Goal: Task Accomplishment & Management: Complete application form

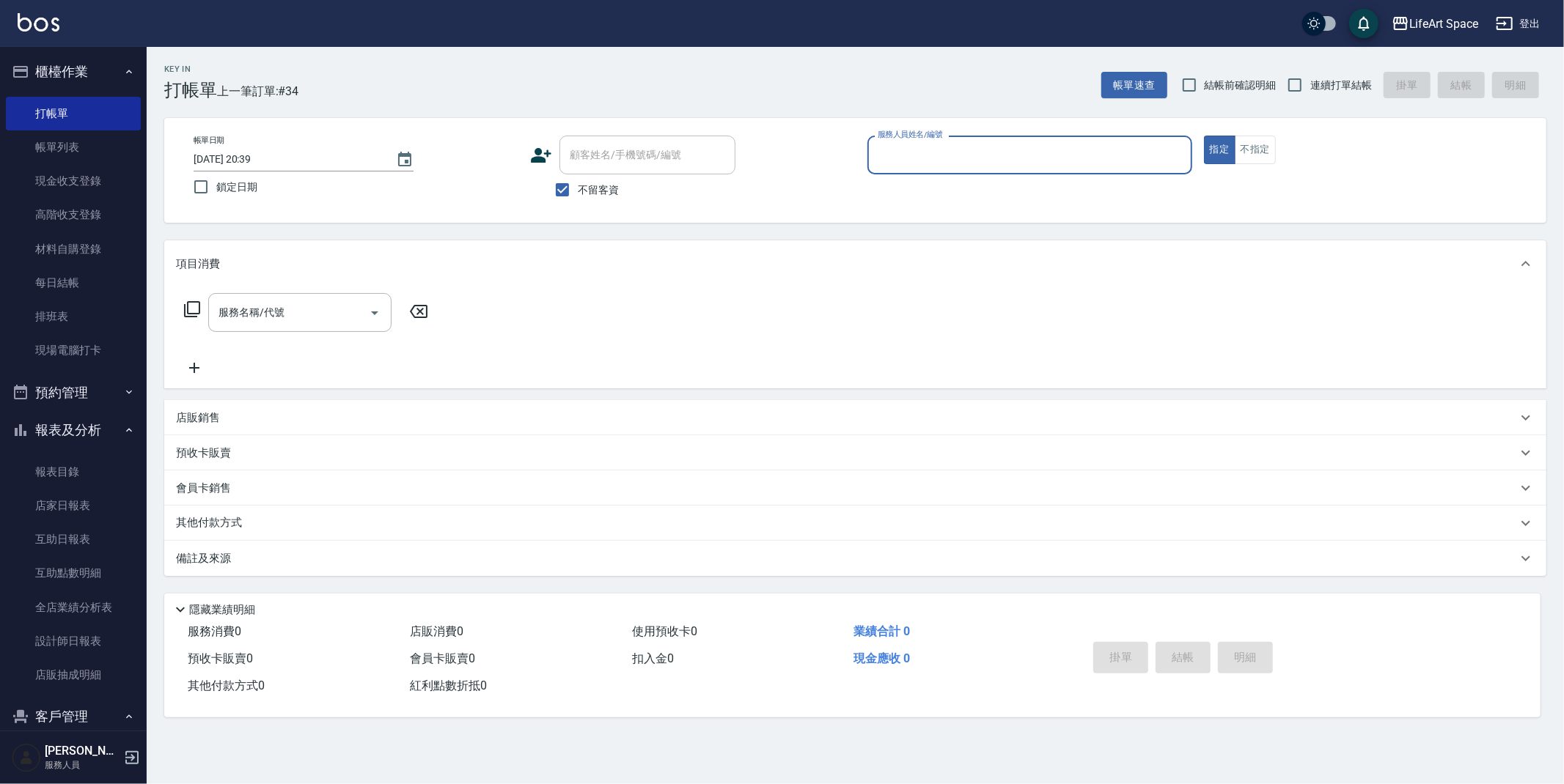
drag, startPoint x: 64, startPoint y: 121, endPoint x: 417, endPoint y: 74, distance: 356.1
click at [64, 121] on link "打帳單" at bounding box center [73, 114] width 135 height 34
click at [959, 161] on input "服務人員姓名/編號" at bounding box center [1029, 155] width 311 height 26
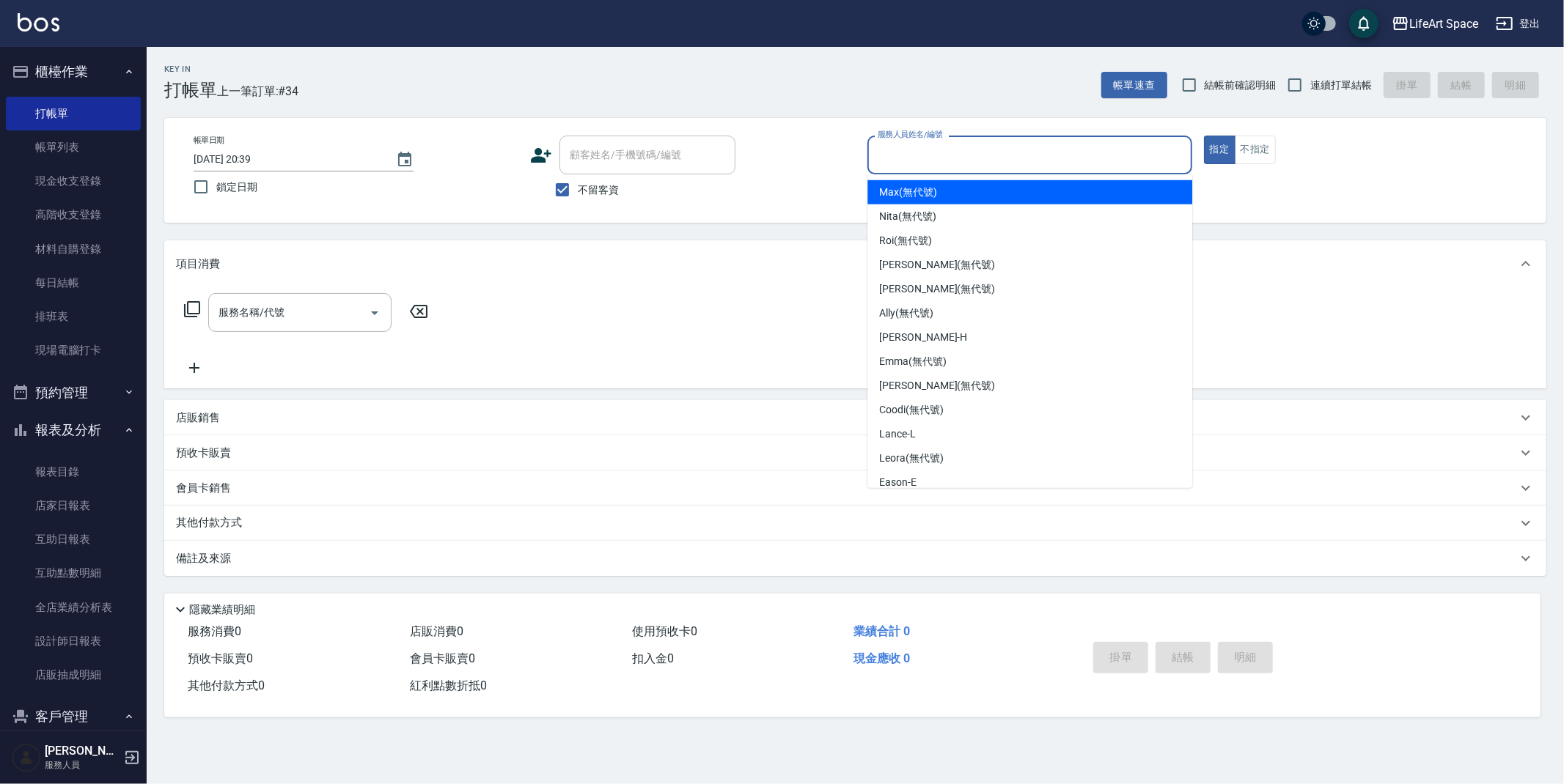
click at [957, 188] on div "[PERSON_NAME] (無代號)" at bounding box center [1030, 192] width 325 height 24
type input "Max(無代號)"
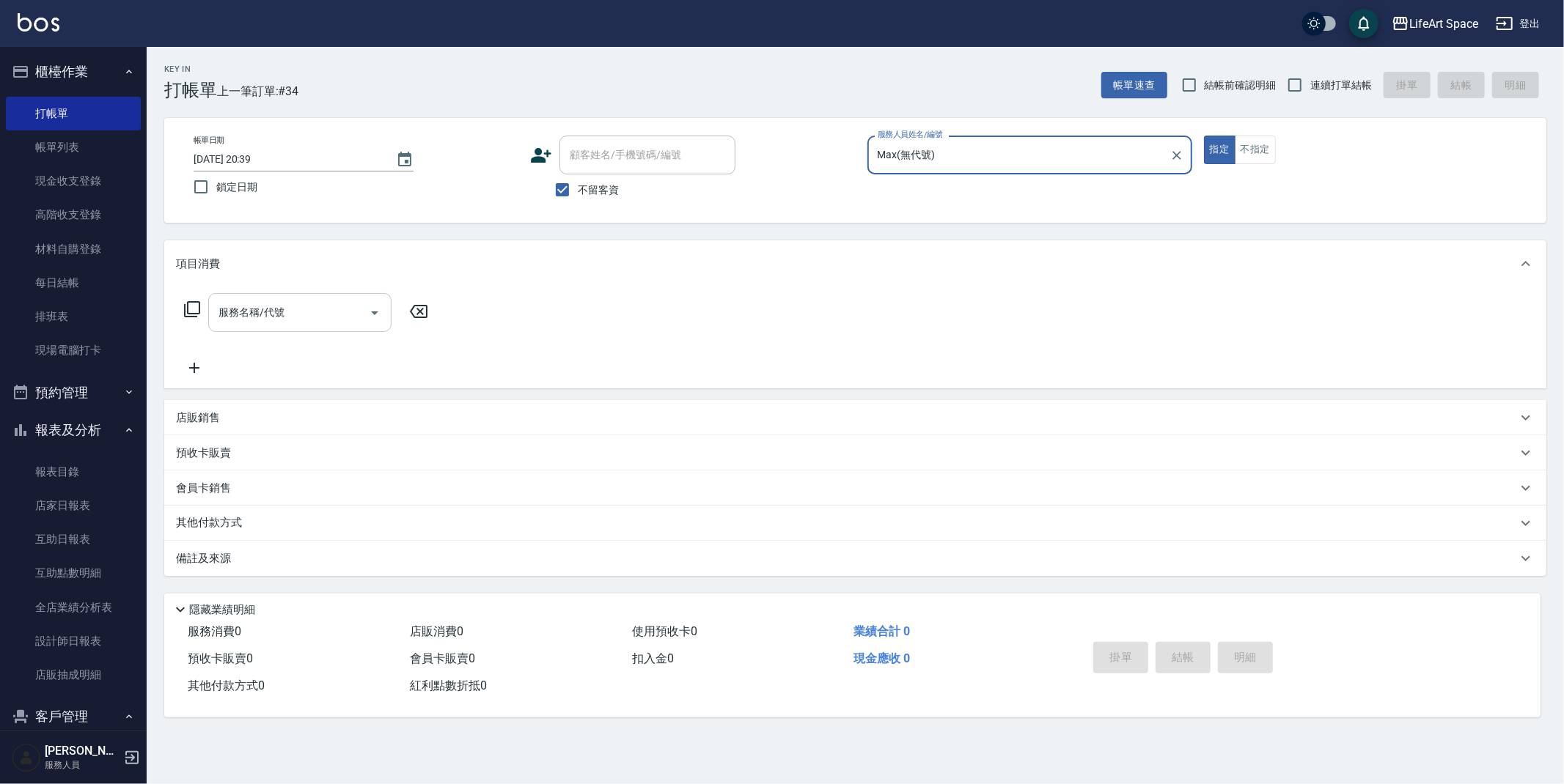
click at [315, 318] on input "服務名稱/代號" at bounding box center [289, 313] width 148 height 26
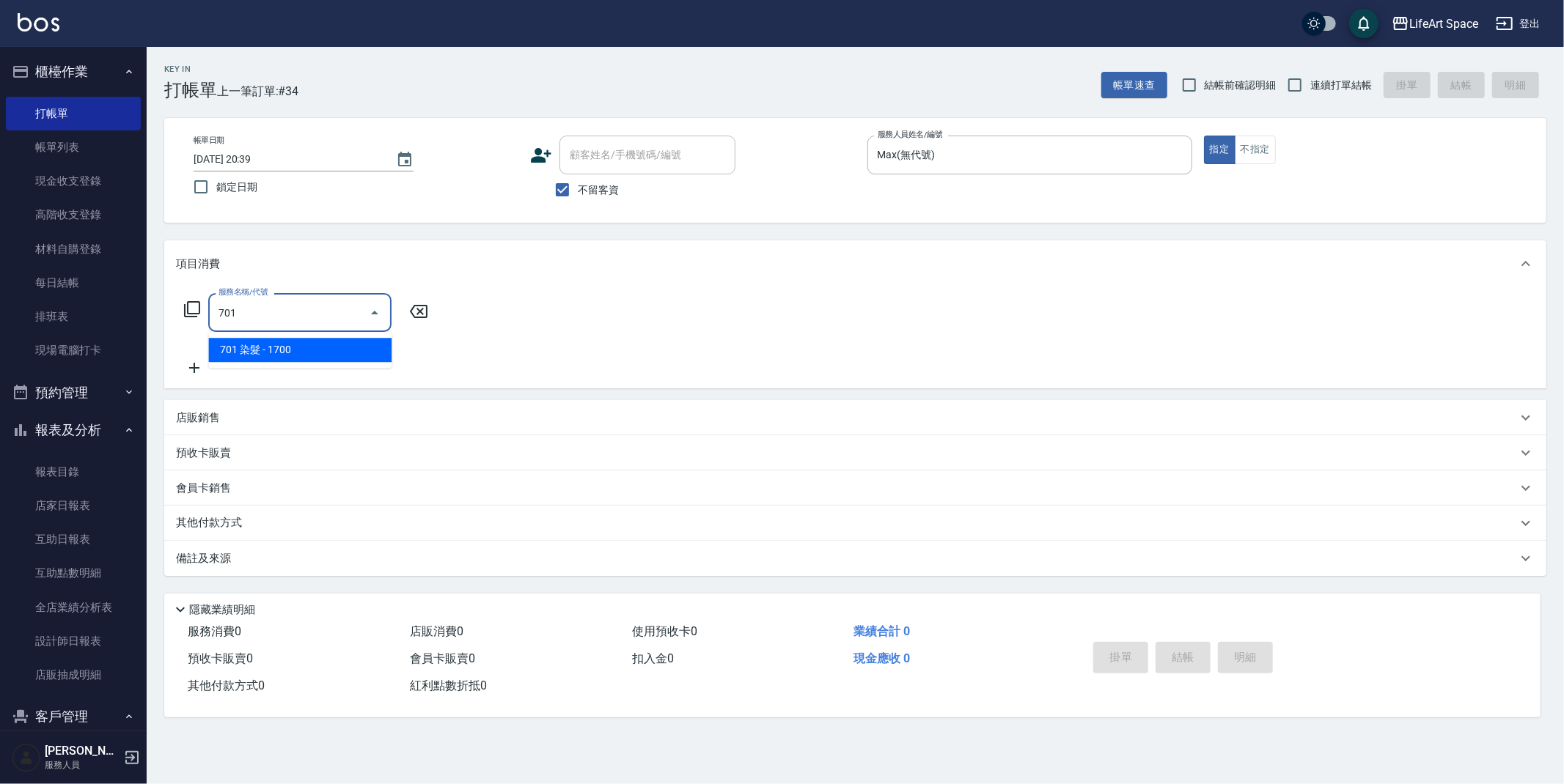
click at [302, 341] on span "701 染髮 - 1700" at bounding box center [299, 350] width 184 height 24
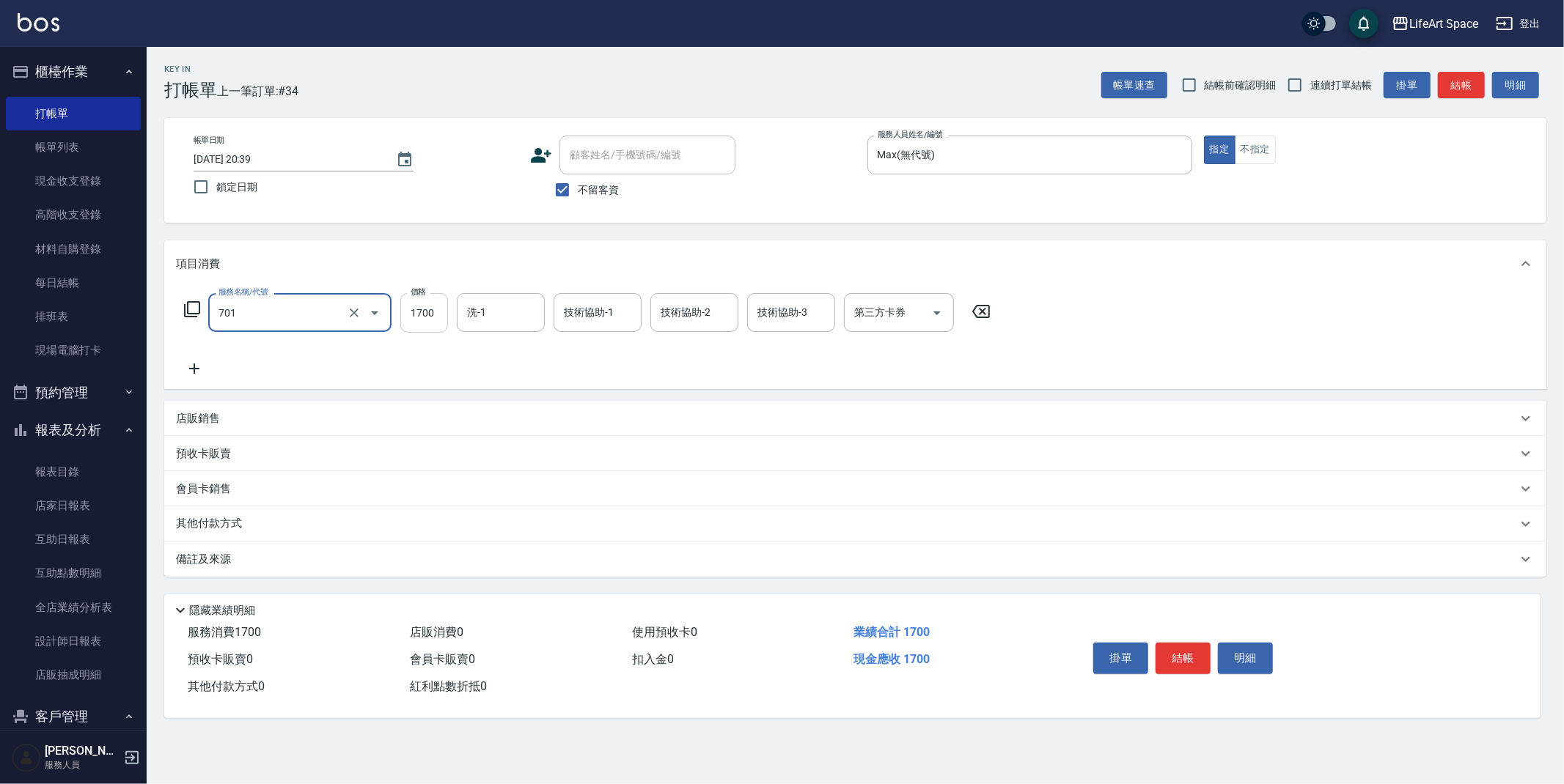
type input "701 染髮(701)"
click at [430, 321] on input "1700" at bounding box center [424, 313] width 48 height 40
type input "5700"
click at [192, 373] on icon at bounding box center [194, 369] width 36 height 18
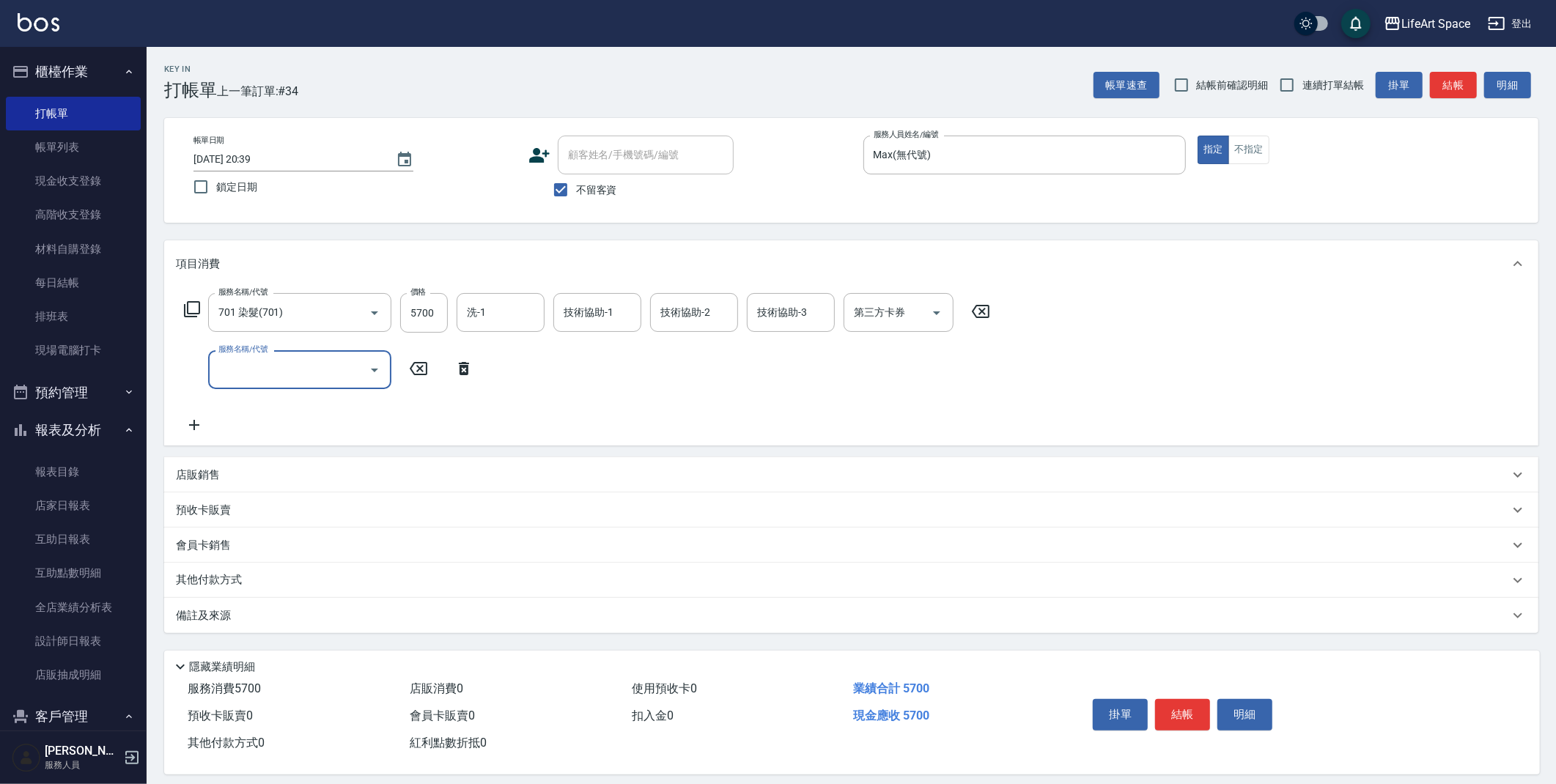
click at [286, 369] on input "服務名稱/代號" at bounding box center [289, 370] width 148 height 26
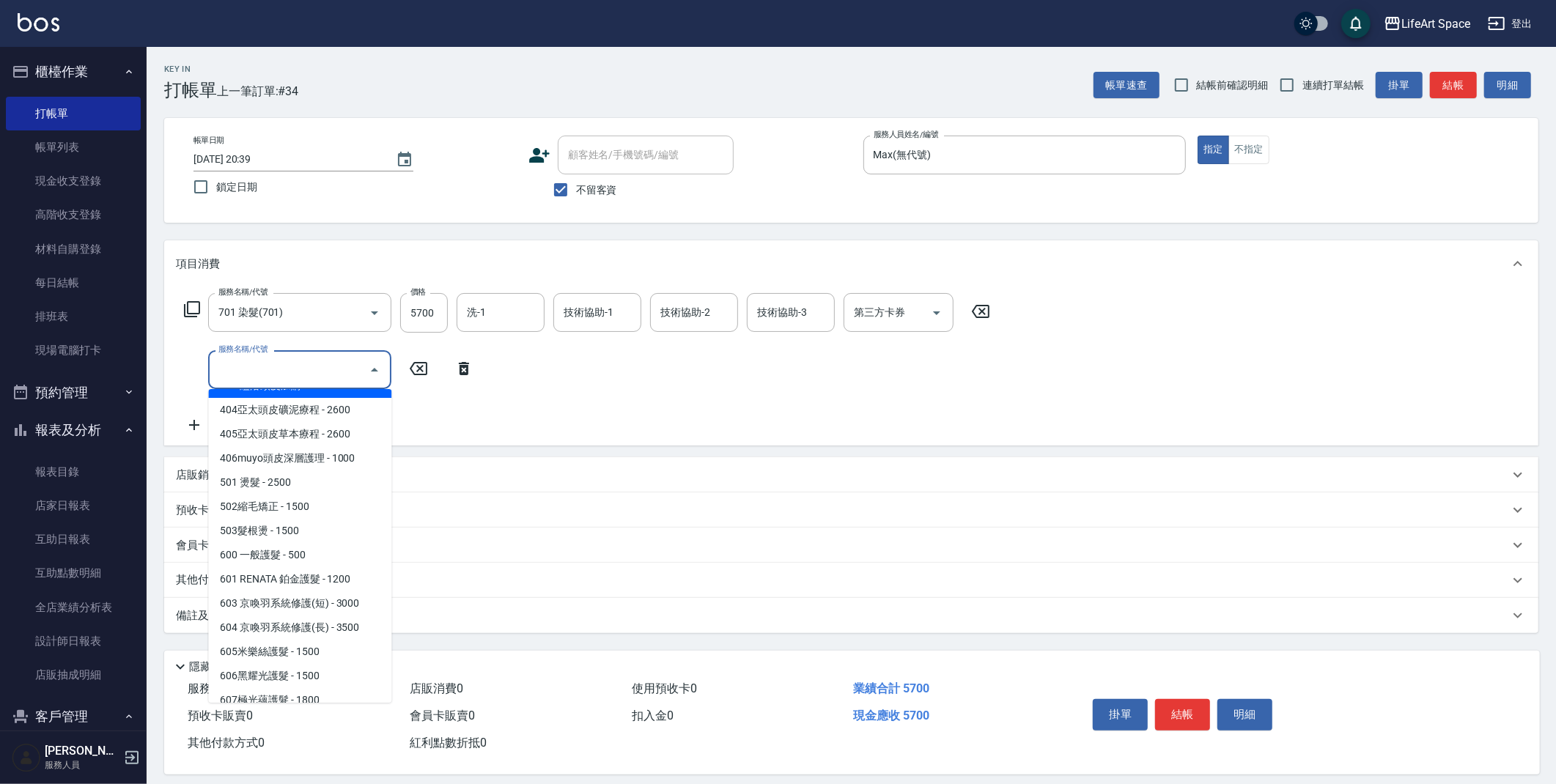
scroll to position [144, 0]
click at [326, 686] on span "607極光蘊護髮 - 1800" at bounding box center [299, 698] width 183 height 24
type input "607極光蘊護髮(607)"
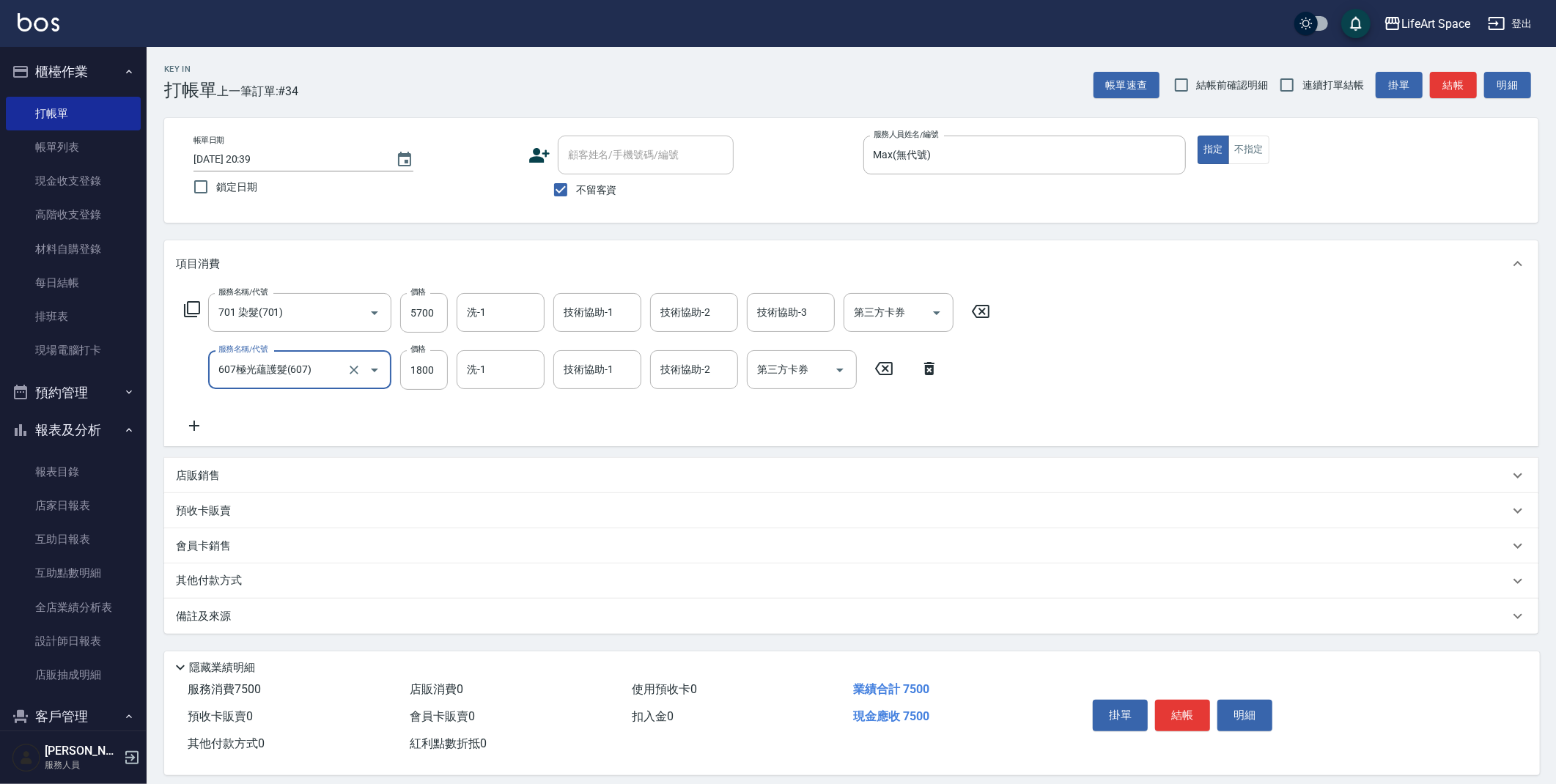
drag, startPoint x: 453, startPoint y: 373, endPoint x: 443, endPoint y: 371, distance: 10.2
click at [453, 373] on div "服務名稱/代號 607極光蘊護髮(607) 服務名稱/代號 價格 1800 價格 洗-1 洗-1 技術協助-1 技術協助-1 技術協助-2 技術協助-2 第三…" at bounding box center [562, 369] width 772 height 40
click at [441, 372] on input "1800" at bounding box center [424, 369] width 48 height 40
type input "2200"
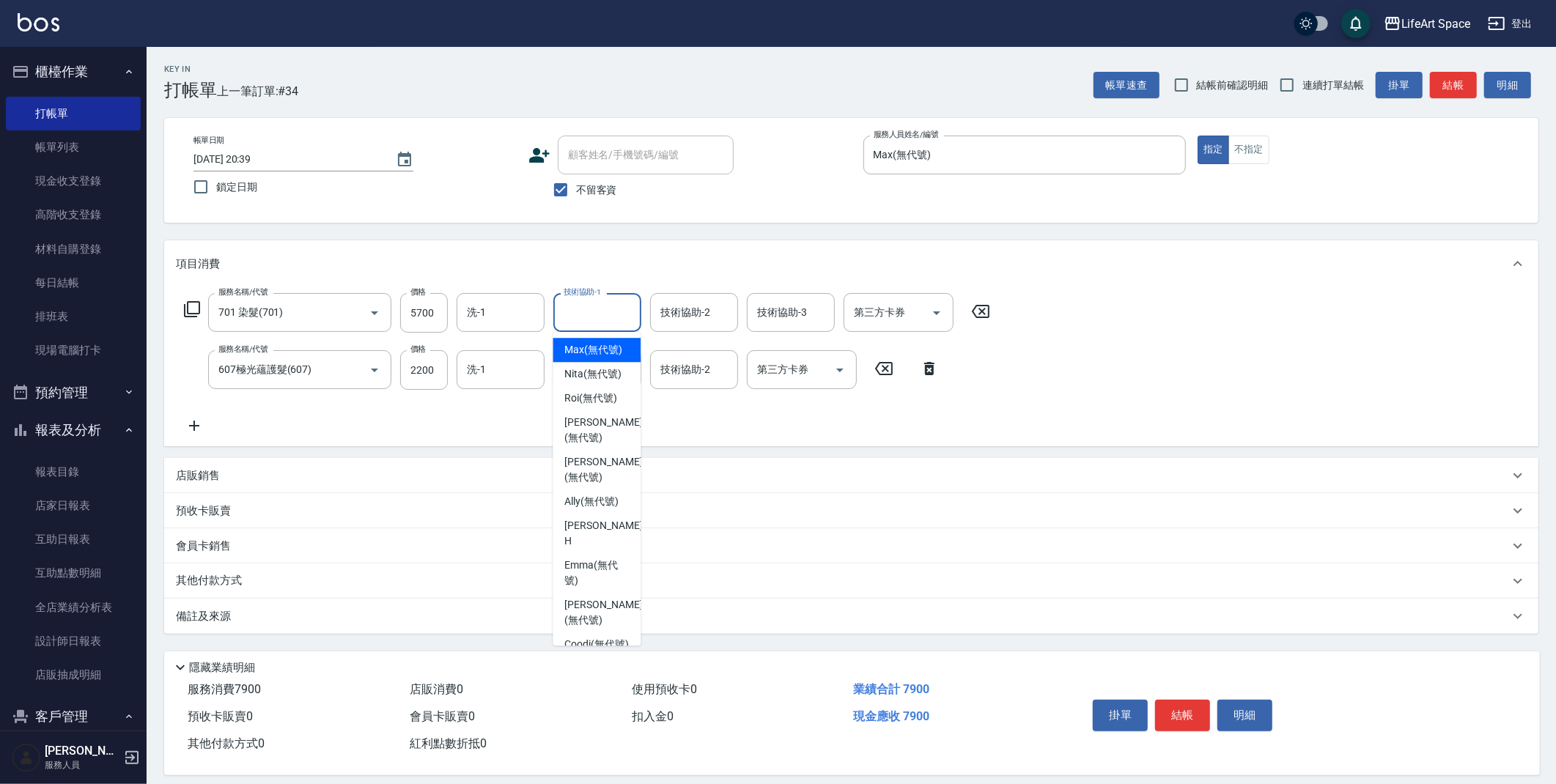
click at [614, 324] on input "技術協助-1" at bounding box center [597, 313] width 74 height 26
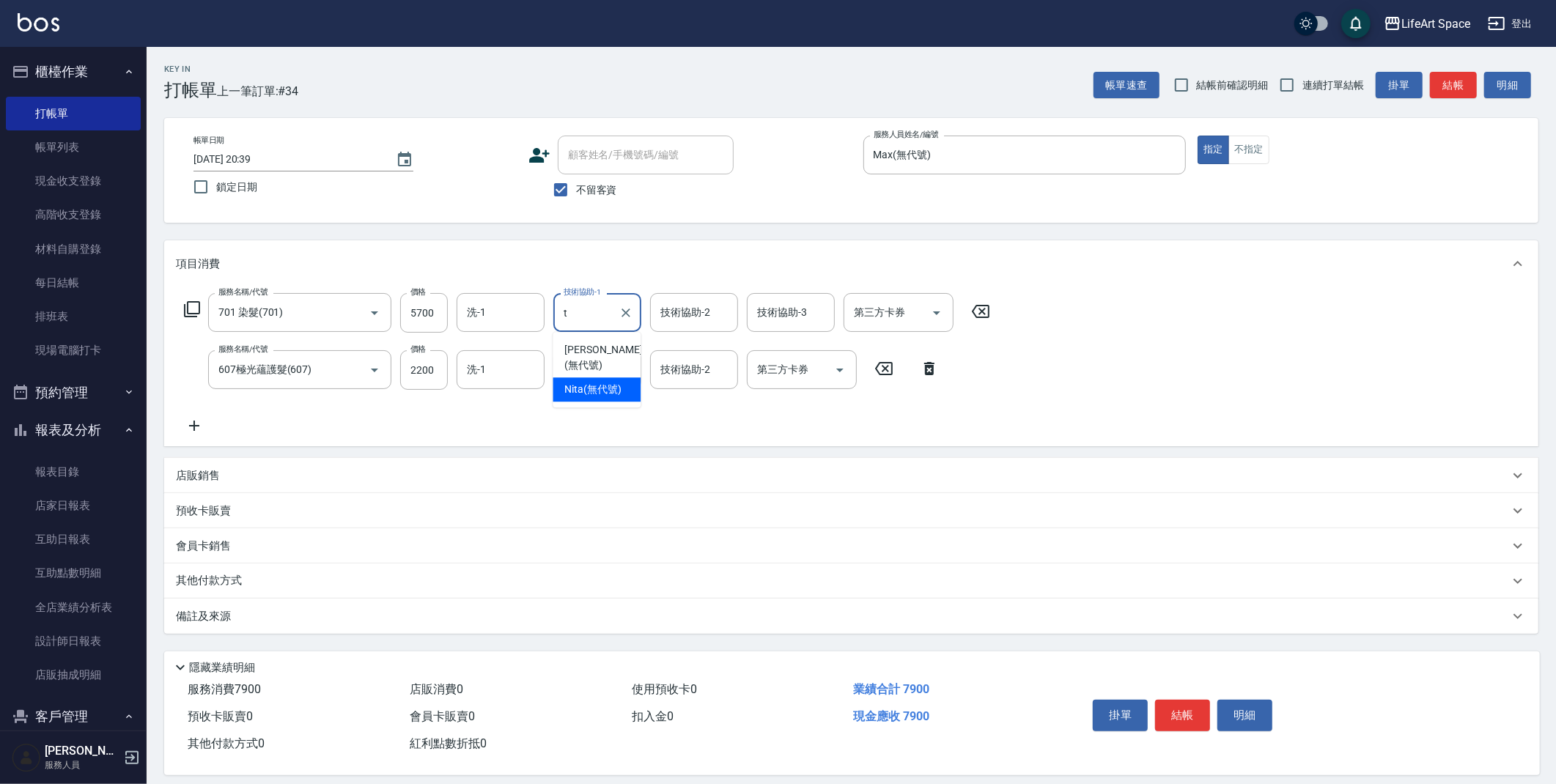
drag, startPoint x: 594, startPoint y: 374, endPoint x: 620, endPoint y: 355, distance: 32.2
click at [594, 381] on span "Nita (無代號)" at bounding box center [592, 389] width 57 height 15
click at [686, 326] on div "技術協助-2" at bounding box center [694, 313] width 88 height 39
type input "Nita (無代號)"
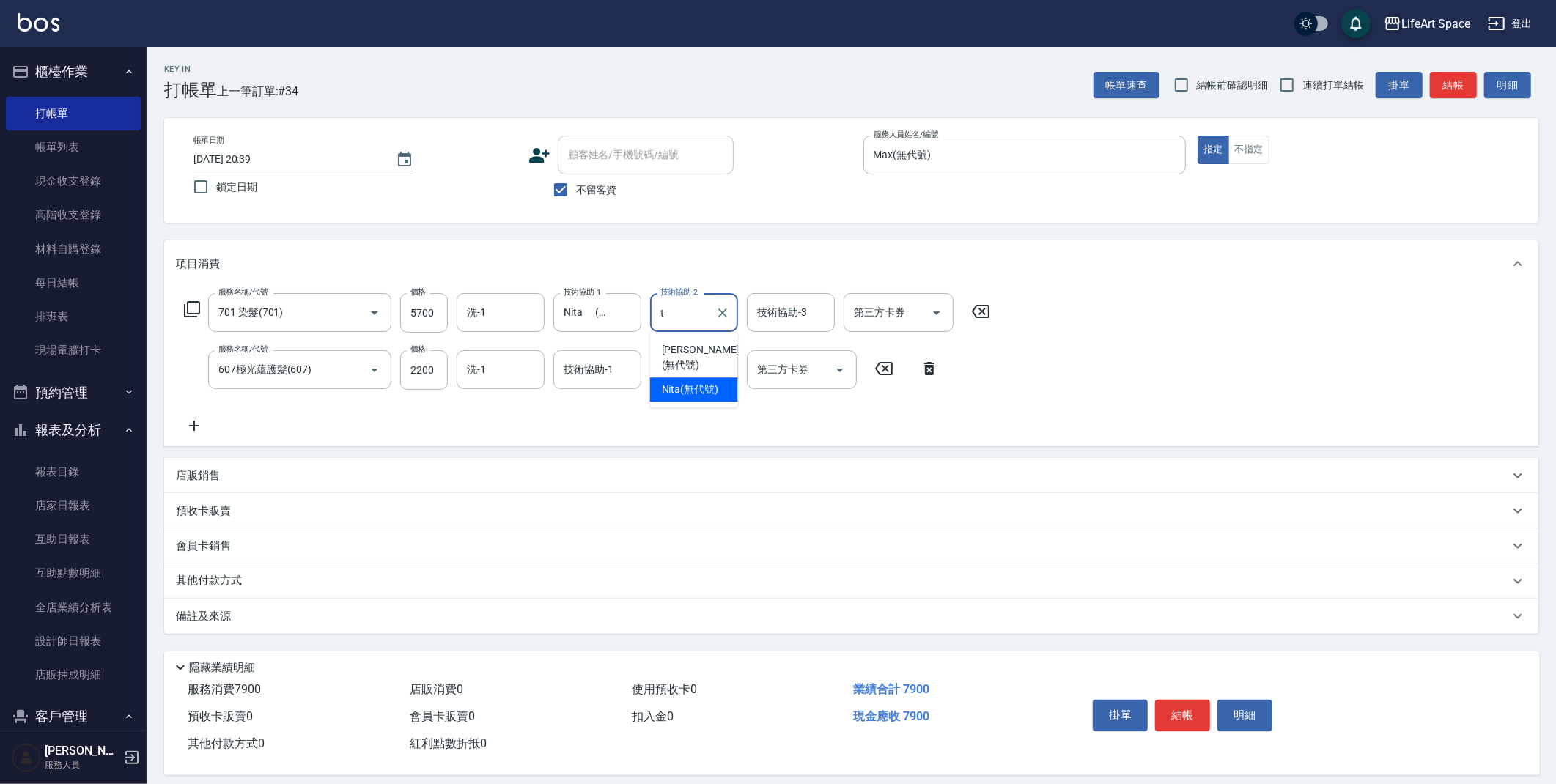
click at [689, 381] on span "Nita (無代號)" at bounding box center [690, 389] width 57 height 15
type input "Nita (無代號)"
click at [808, 310] on input "技術協助-3" at bounding box center [791, 313] width 74 height 26
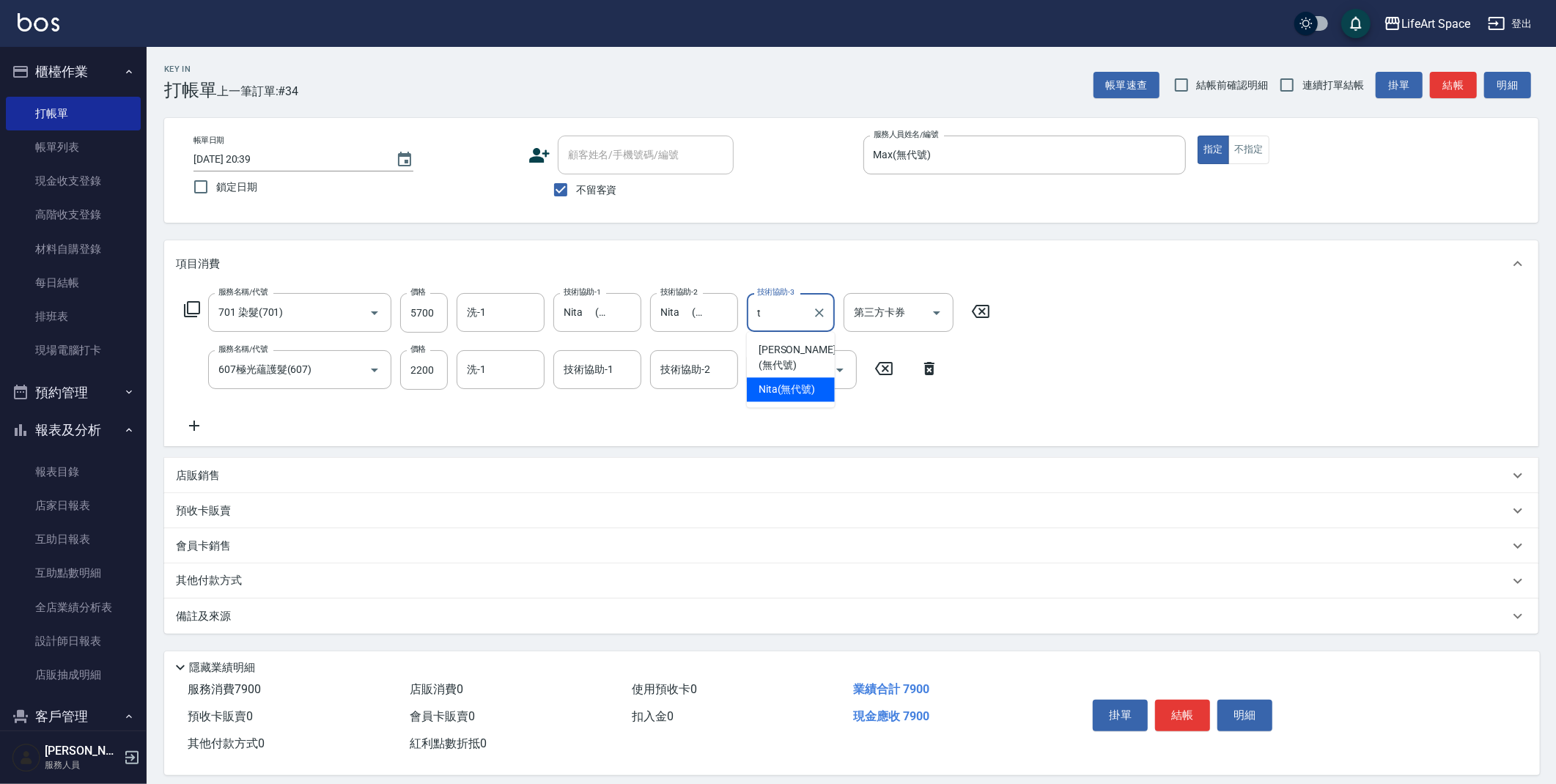
click at [791, 381] on span "Nita (無代號)" at bounding box center [786, 389] width 57 height 15
type input "Nita (無代號)"
click at [497, 318] on input "洗-1" at bounding box center [500, 313] width 74 height 26
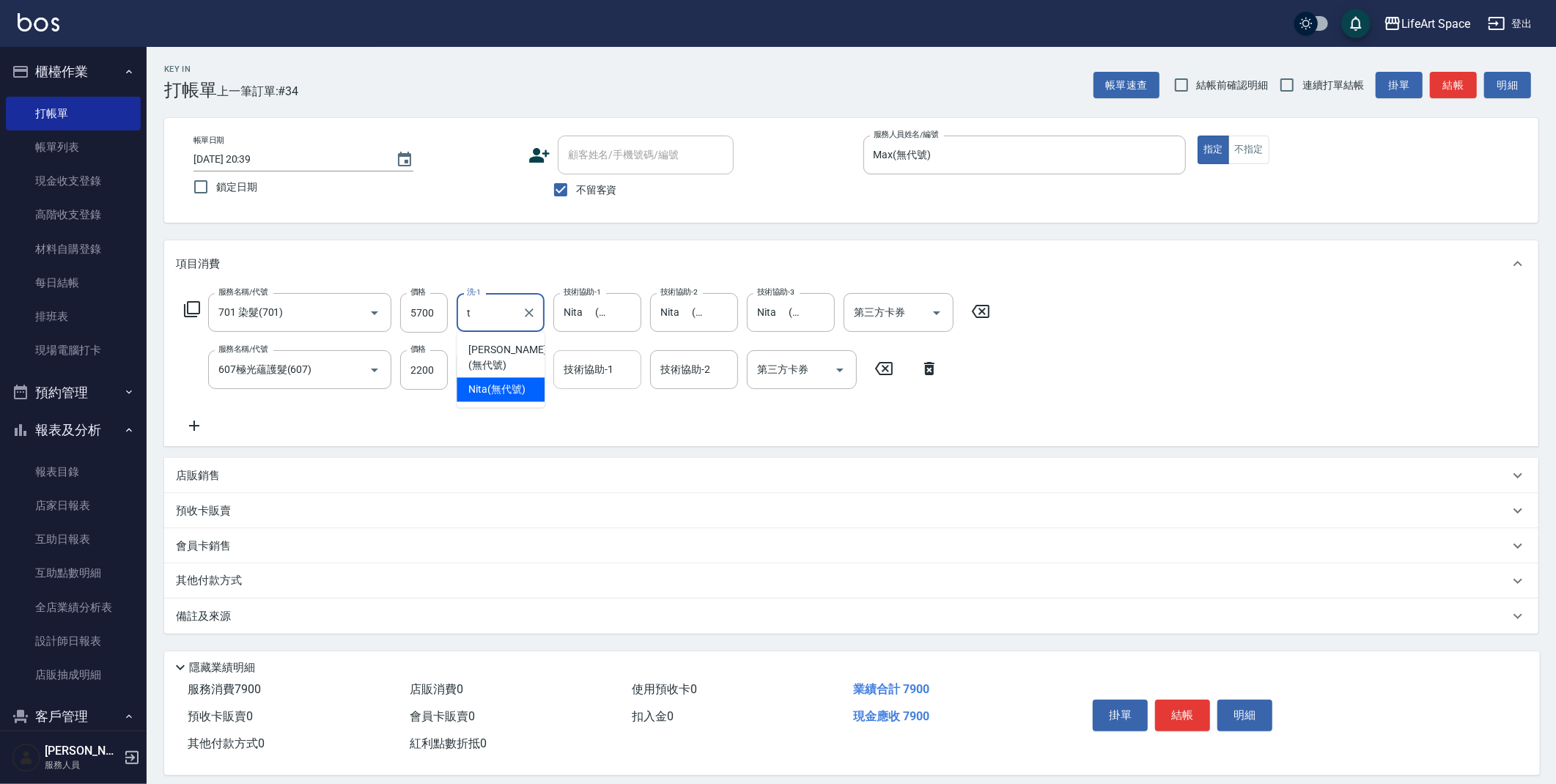
drag, startPoint x: 491, startPoint y: 378, endPoint x: 575, endPoint y: 380, distance: 84.0
click at [491, 381] on span "Nita (無代號)" at bounding box center [496, 389] width 57 height 15
type input "Nita (無代號)"
click at [597, 379] on input "技術協助-1" at bounding box center [597, 370] width 74 height 26
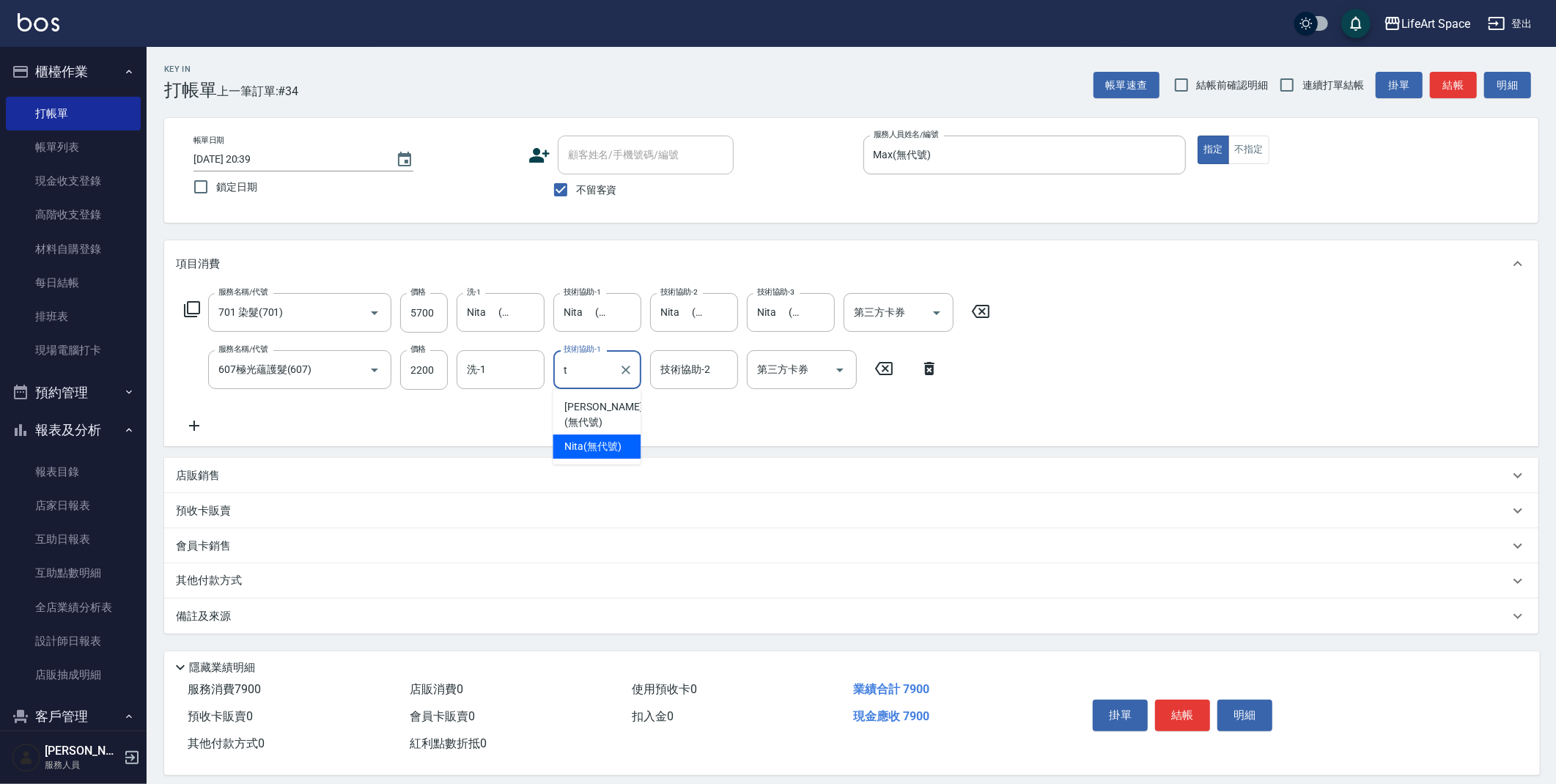
click at [584, 439] on span "Nita (無代號)" at bounding box center [592, 446] width 57 height 15
click at [680, 386] on div "技術協助-2" at bounding box center [694, 369] width 88 height 39
type input "Nita (無代號)"
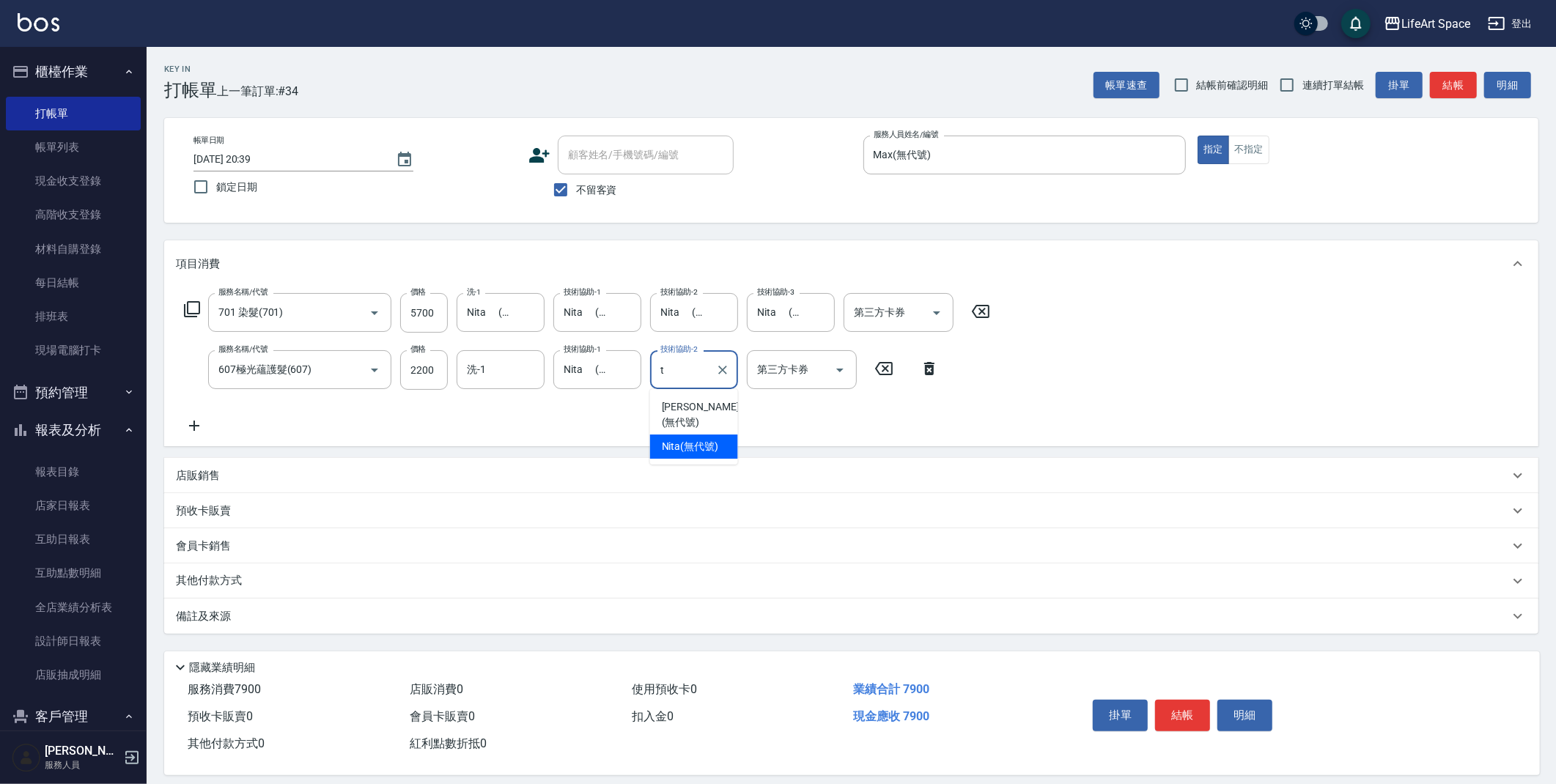
drag, startPoint x: 689, startPoint y: 432, endPoint x: 505, endPoint y: 390, distance: 188.7
click at [689, 439] on span "Nita (無代號)" at bounding box center [690, 446] width 57 height 15
type input "Nita (無代號)"
click at [498, 380] on input "洗-1" at bounding box center [500, 370] width 74 height 26
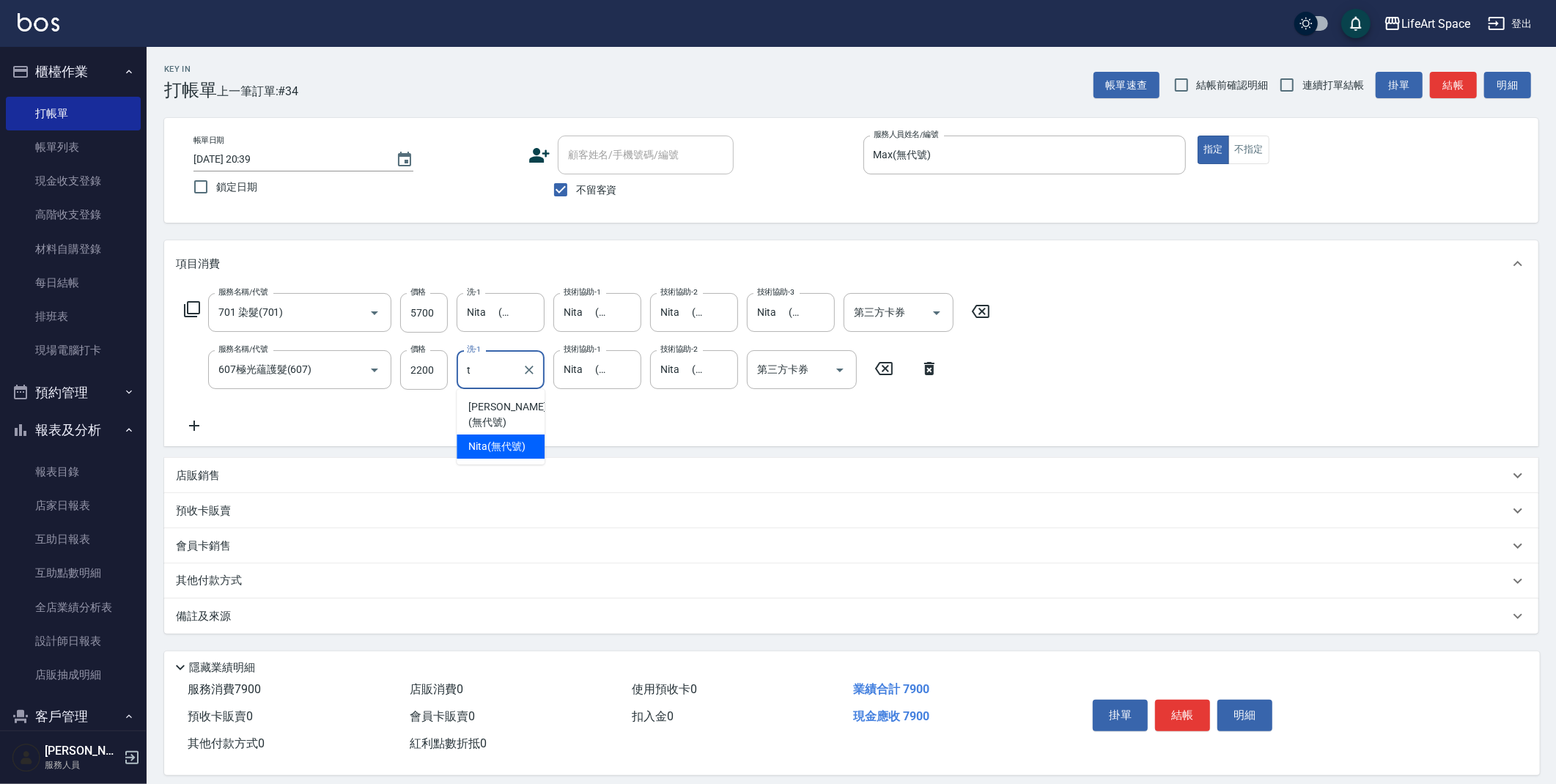
click at [500, 439] on span "Nita (無代號)" at bounding box center [496, 446] width 57 height 15
type input "Nita (無代號)"
click at [358, 615] on div "備註及來源" at bounding box center [842, 616] width 1333 height 15
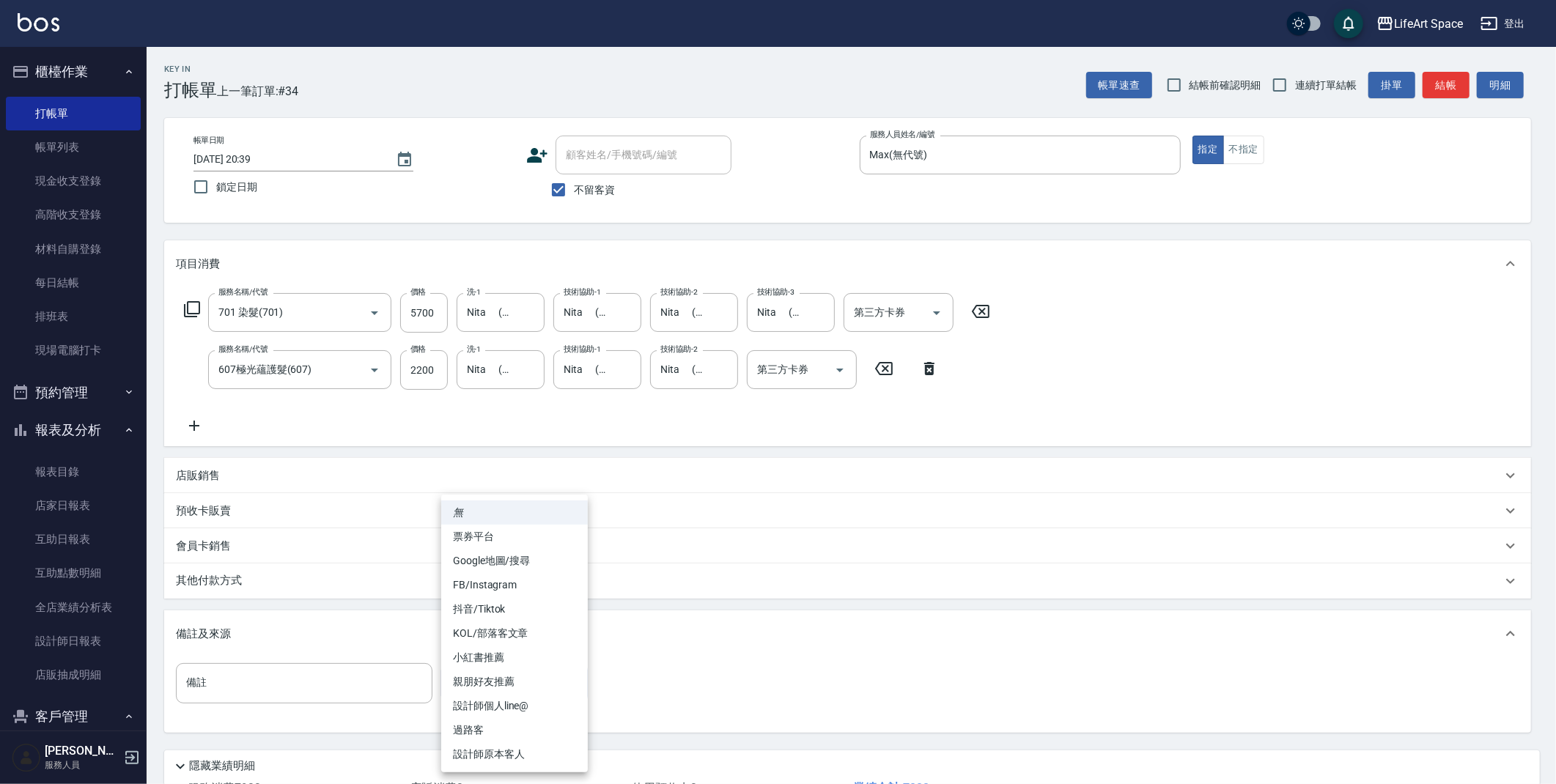
click at [501, 683] on body "LifeArt Space 登出 櫃檯作業 打帳單 帳單列表 現金收支登錄 高階收支登錄 材料自購登錄 每日結帳 排班表 現場電腦打卡 預約管理 預約管理 單…" at bounding box center [778, 445] width 1556 height 891
click at [538, 704] on li "設計師個人line@" at bounding box center [514, 706] width 146 height 24
type input "設計師個人line@"
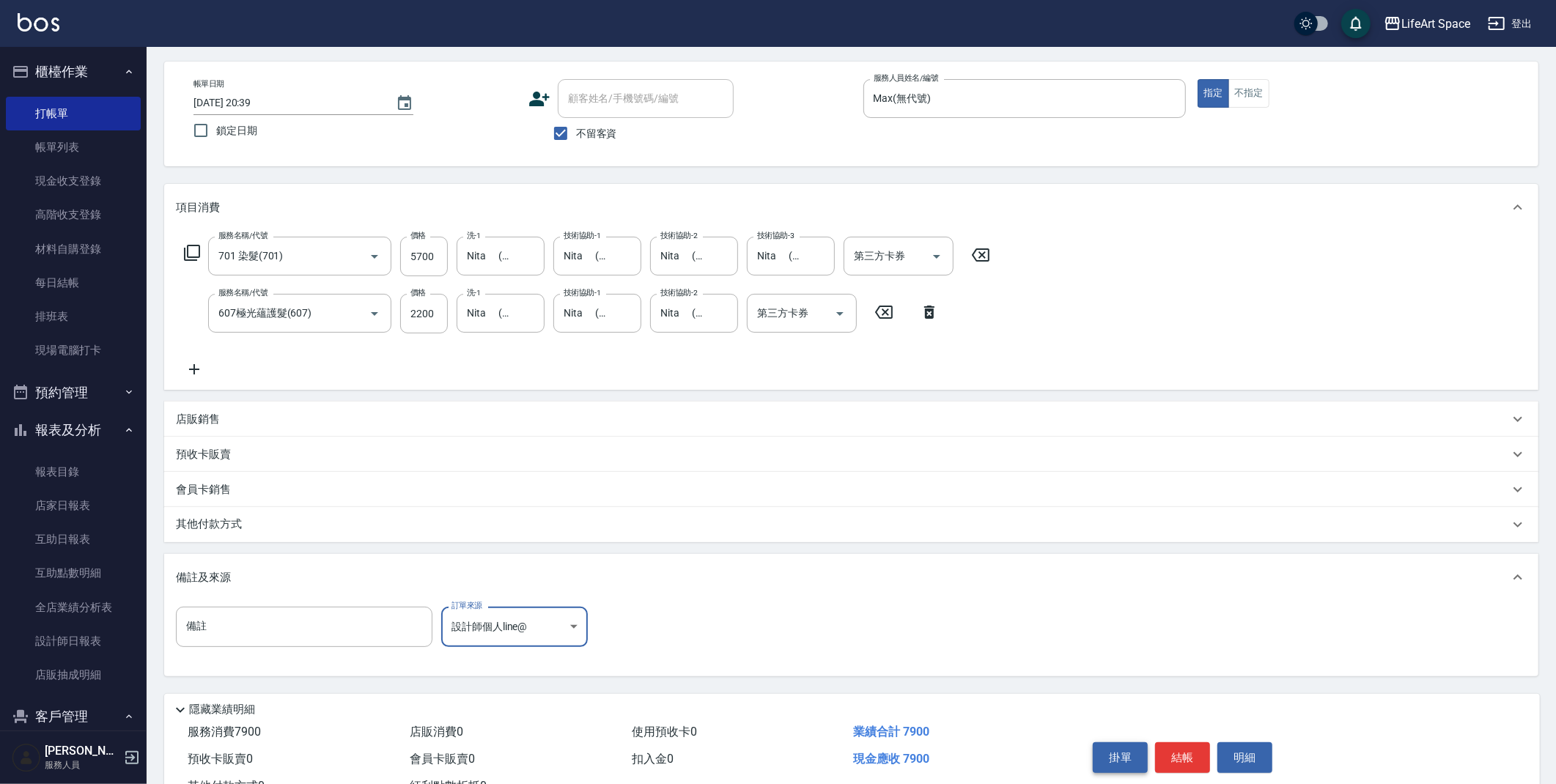
scroll to position [112, 0]
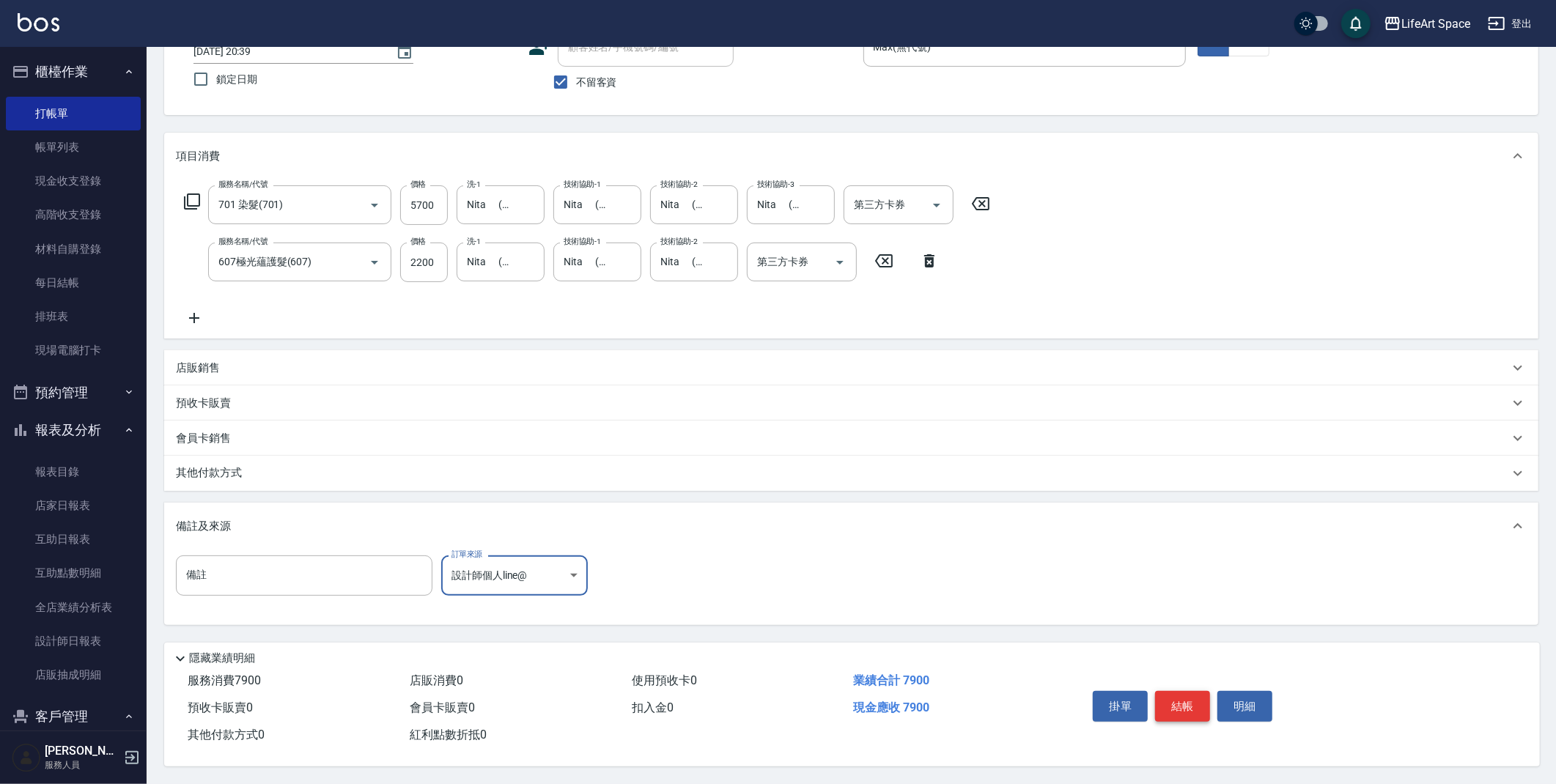
click at [1185, 702] on button "結帳" at bounding box center [1183, 706] width 55 height 31
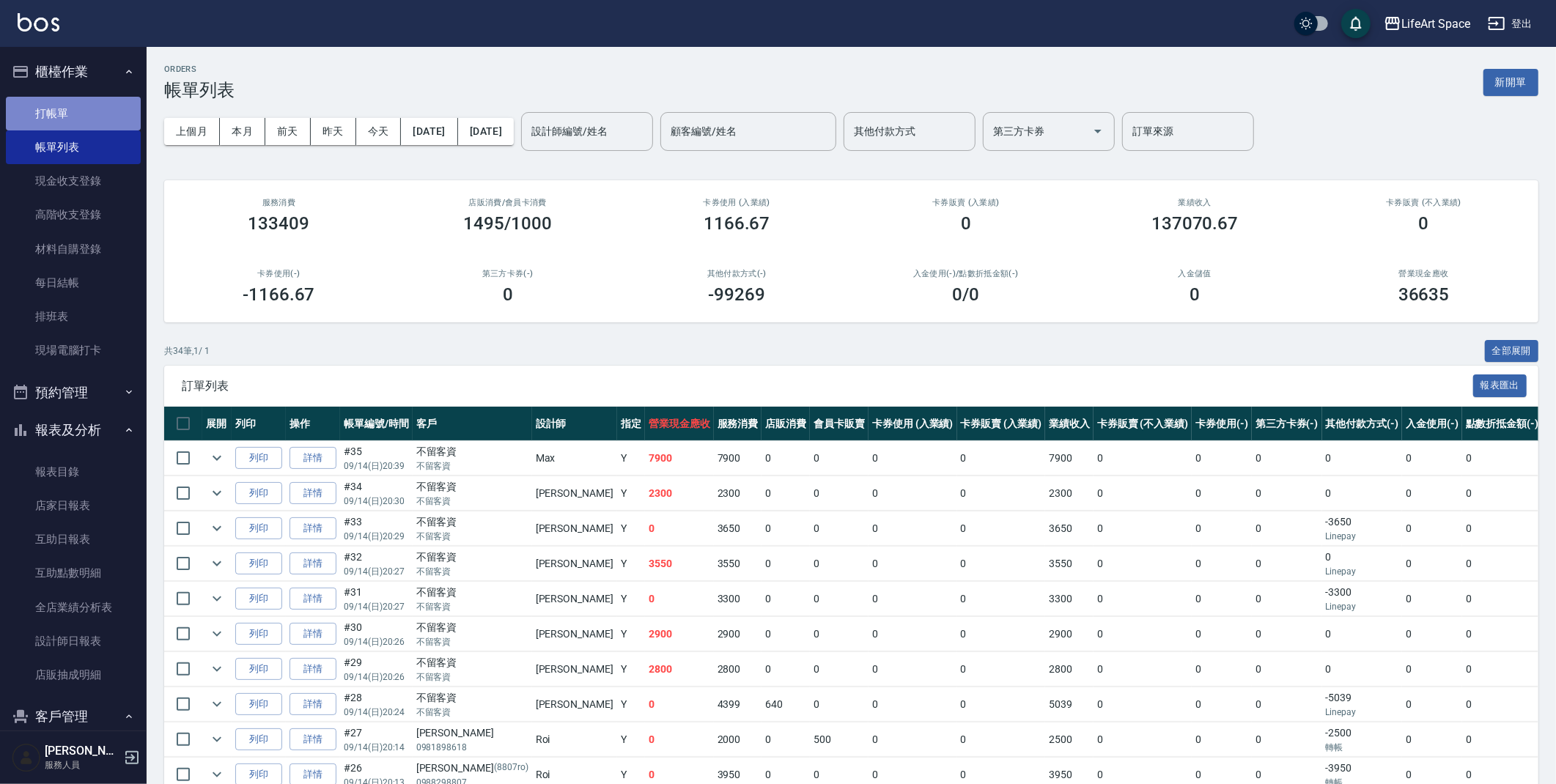
click at [103, 120] on link "打帳單" at bounding box center [73, 114] width 135 height 34
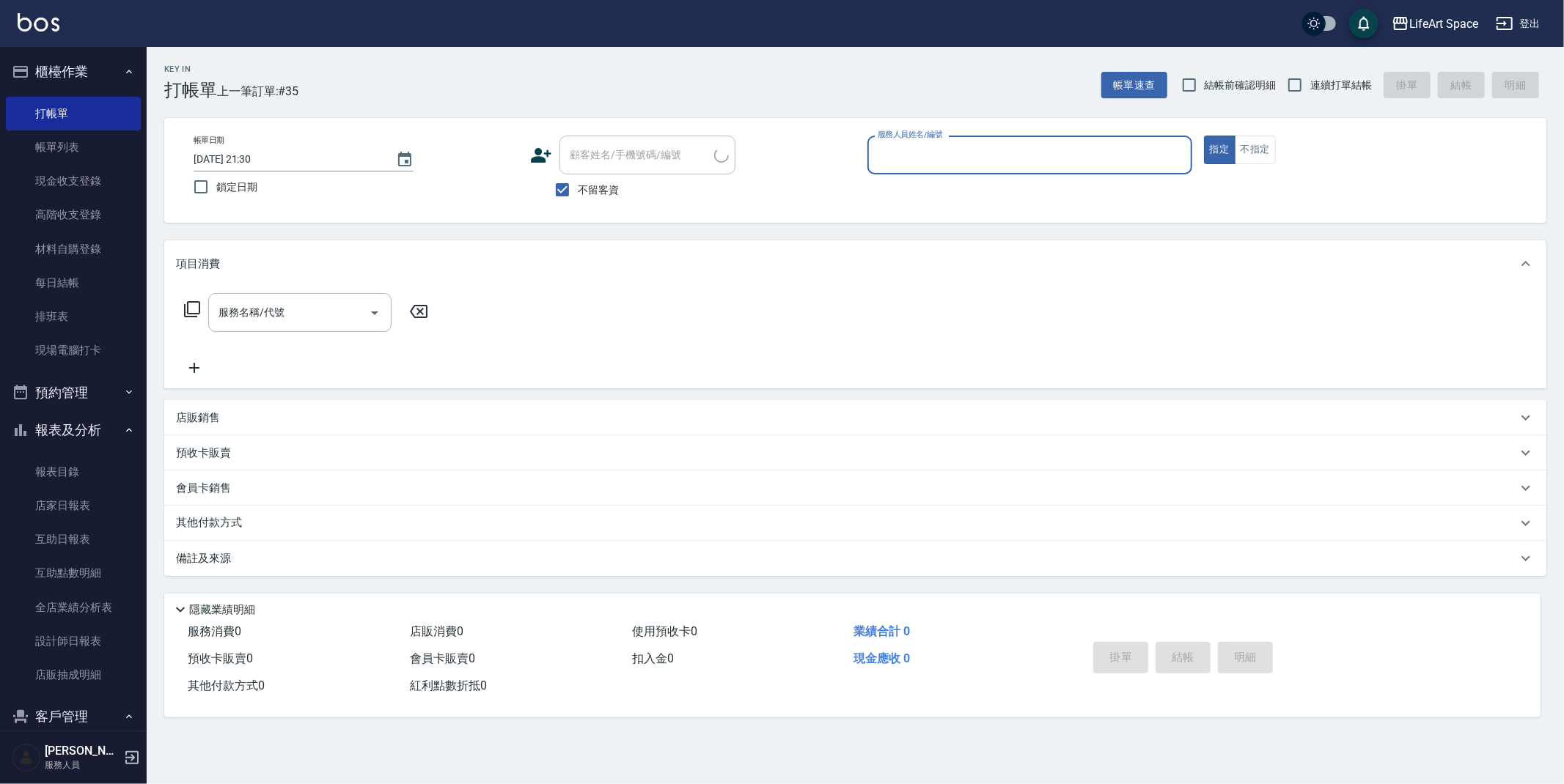
click at [985, 162] on input "服務人員姓名/編號" at bounding box center [1029, 155] width 311 height 26
click at [929, 211] on span "[PERSON_NAME] (無代號)" at bounding box center [908, 216] width 58 height 15
type input "Max(無代號)"
click at [333, 315] on input "服務名稱/代號" at bounding box center [289, 313] width 148 height 26
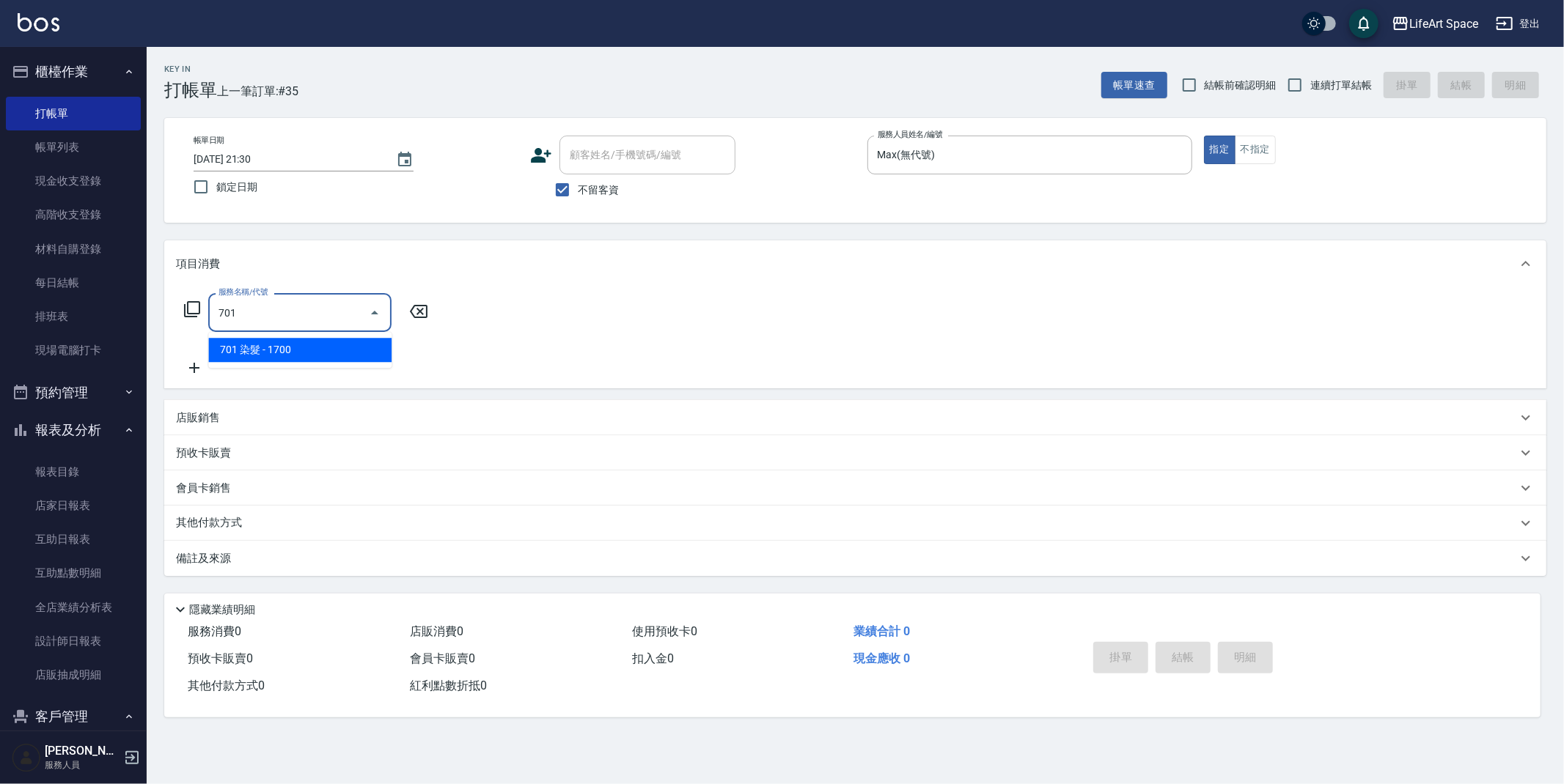
click at [300, 347] on span "701 染髮 - 1700" at bounding box center [299, 350] width 184 height 24
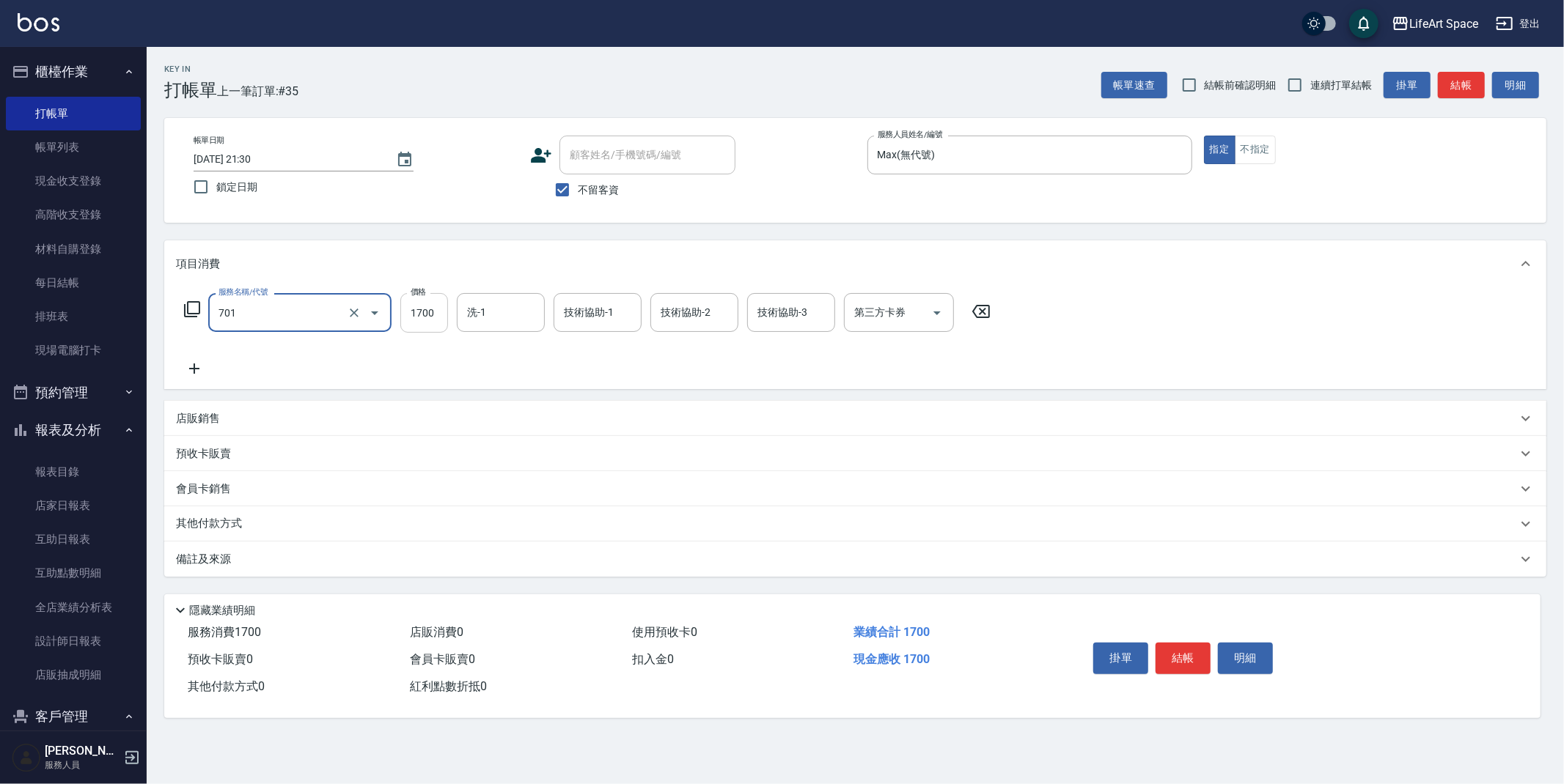
type input "701 染髮(701)"
click at [438, 315] on input "1700" at bounding box center [424, 313] width 48 height 40
type input "5700"
click at [207, 371] on icon at bounding box center [194, 369] width 36 height 18
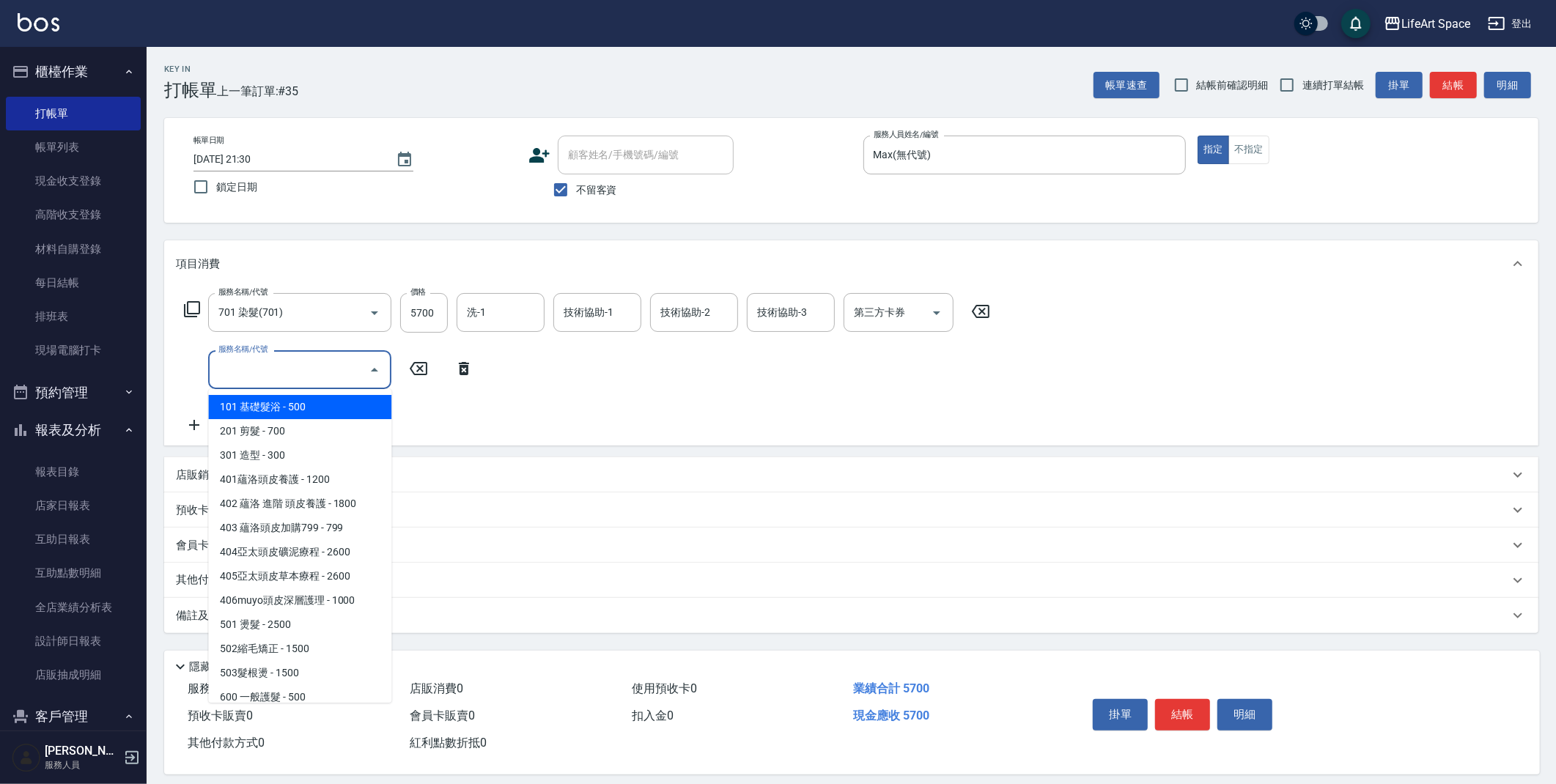
click at [247, 366] on input "服務名稱/代號" at bounding box center [289, 370] width 148 height 26
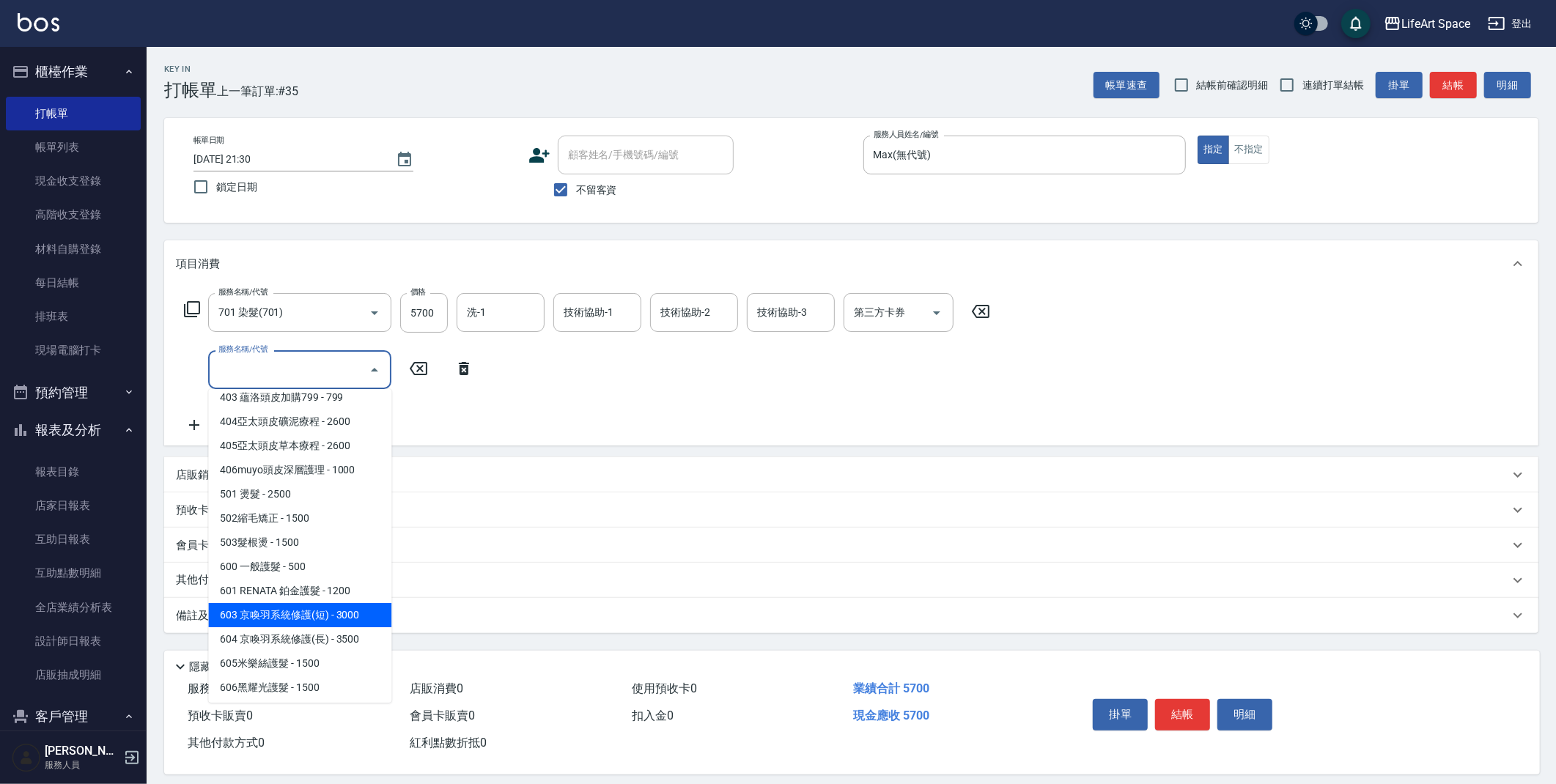
scroll to position [230, 0]
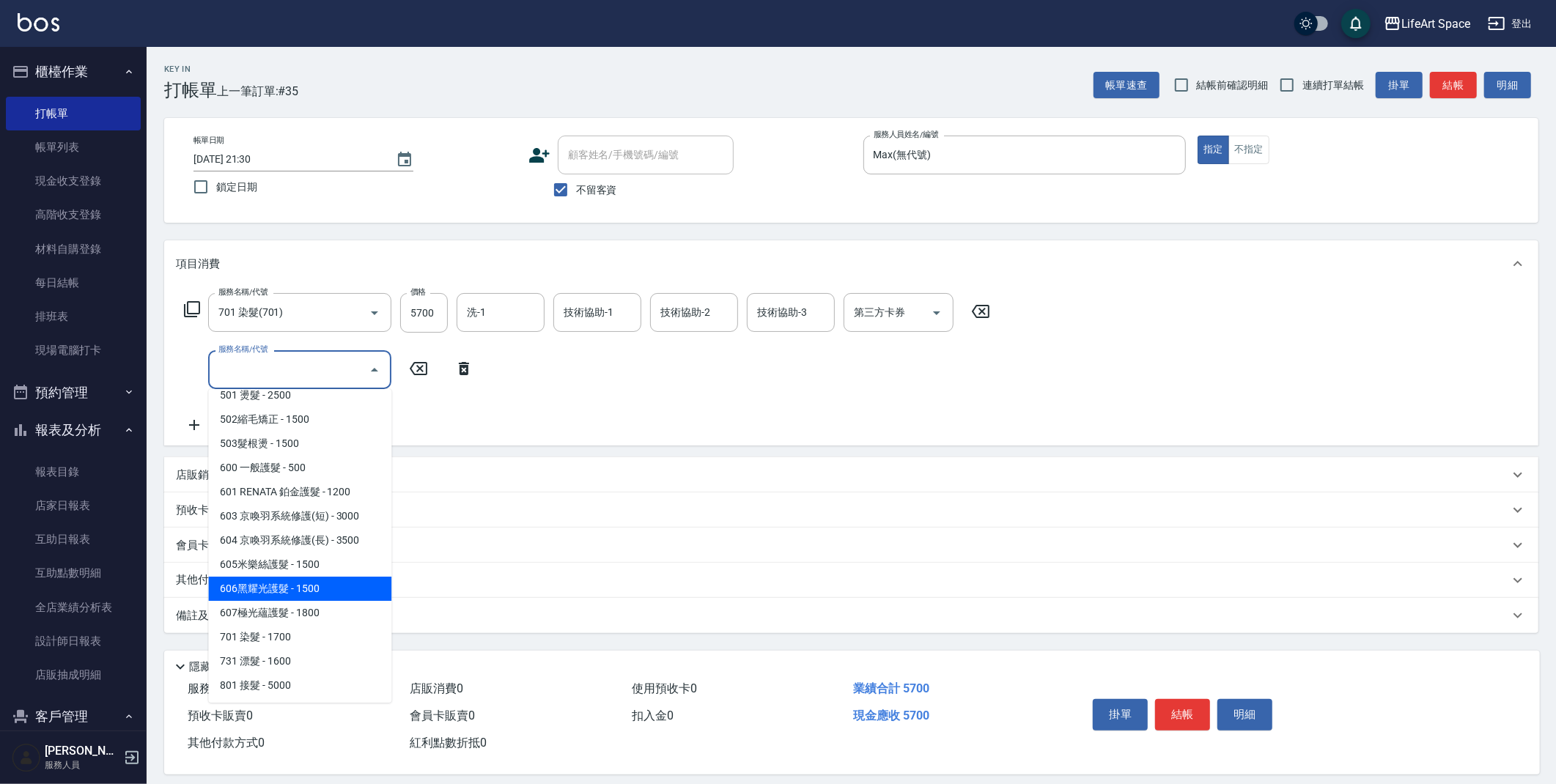
click at [323, 571] on span "605米樂絲護髮 - 1500" at bounding box center [299, 565] width 183 height 24
type input "605米樂絲護髮(605)"
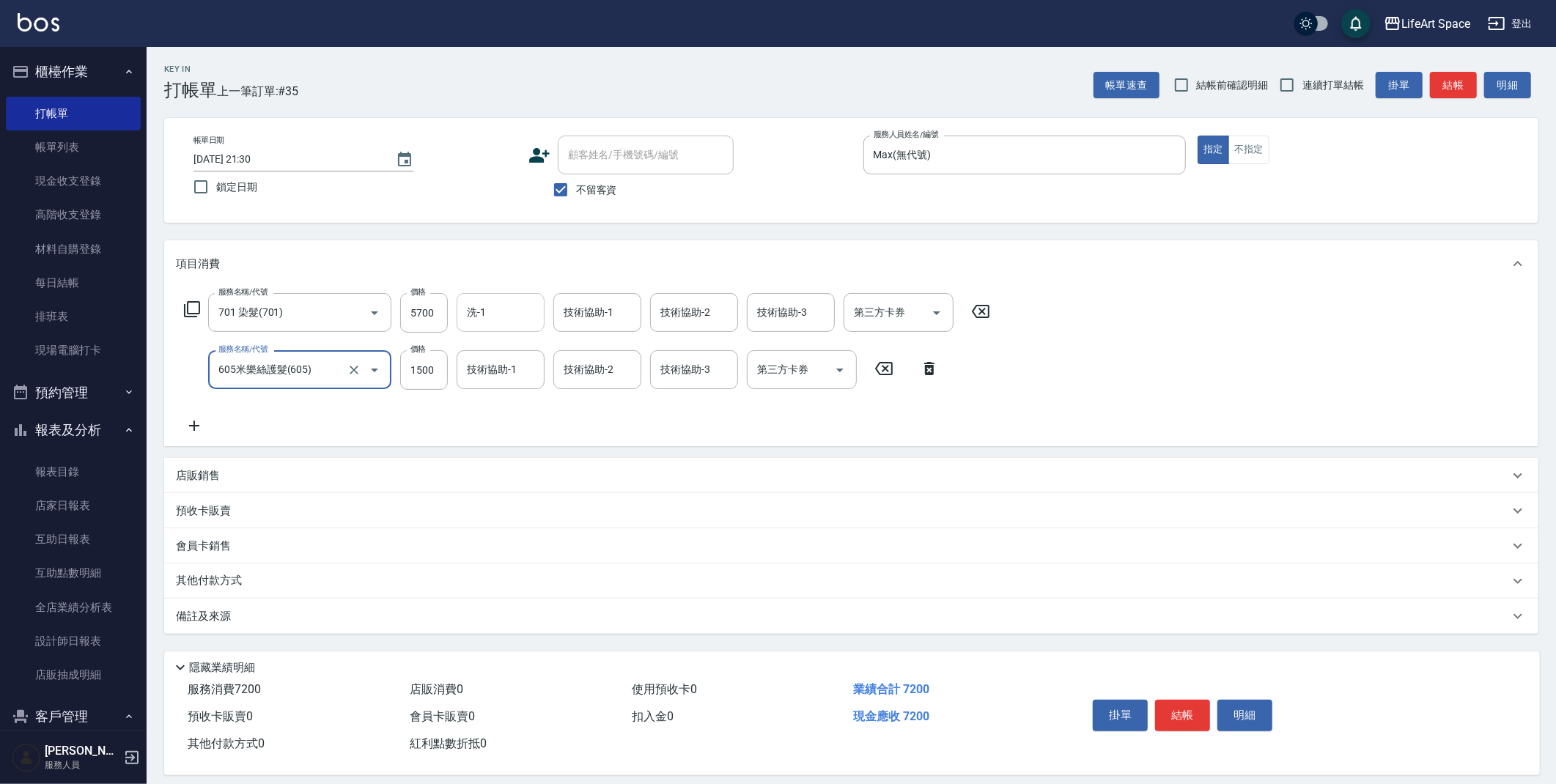
click at [513, 317] on input "洗-1" at bounding box center [500, 313] width 74 height 26
click at [517, 352] on span "[PERSON_NAME] (無代號)" at bounding box center [507, 357] width 78 height 31
type input "[PERSON_NAME](無代號)"
click at [526, 321] on button "Clear" at bounding box center [529, 312] width 20 height 20
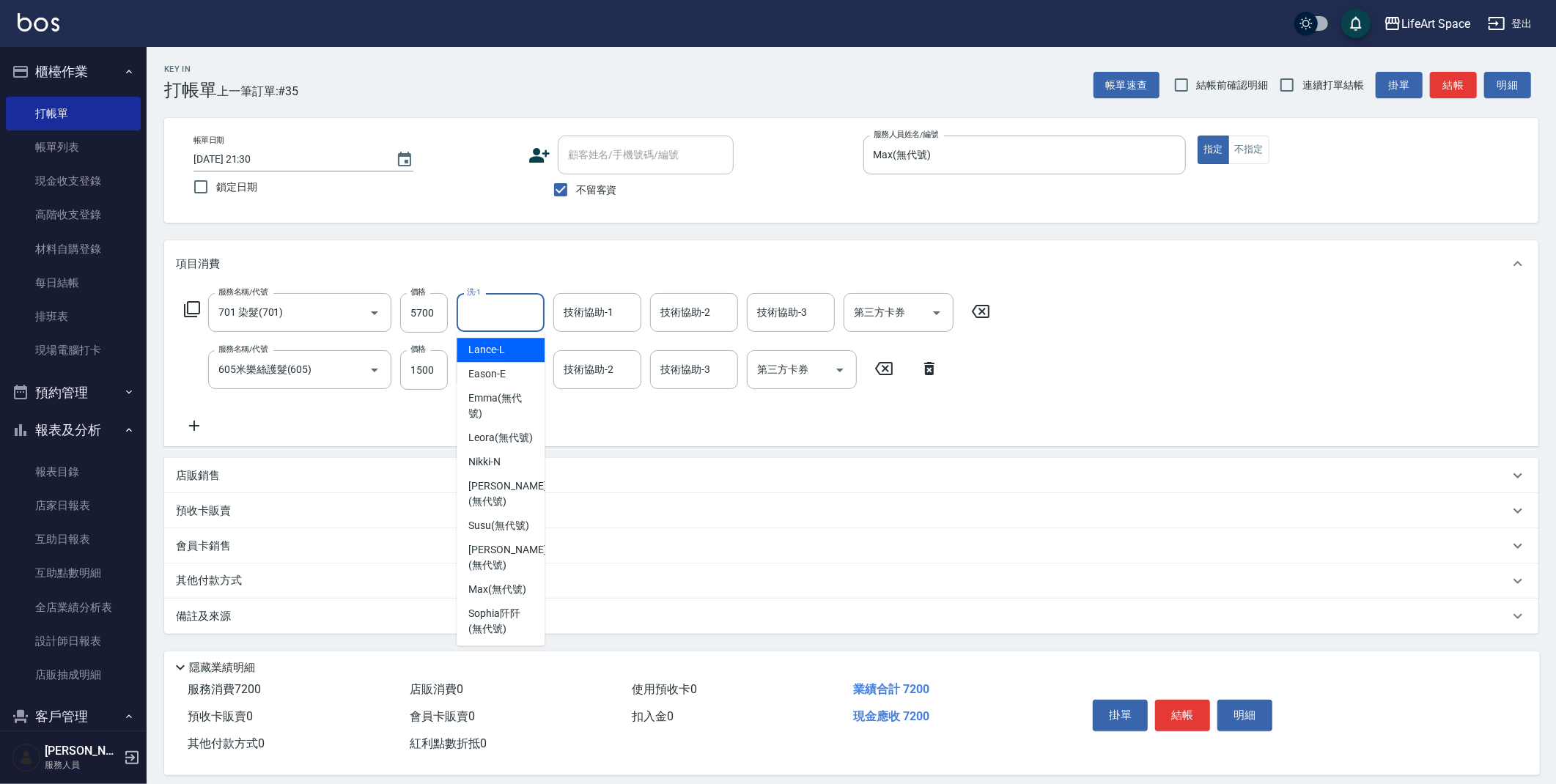
click at [513, 317] on input "洗-1" at bounding box center [500, 313] width 74 height 26
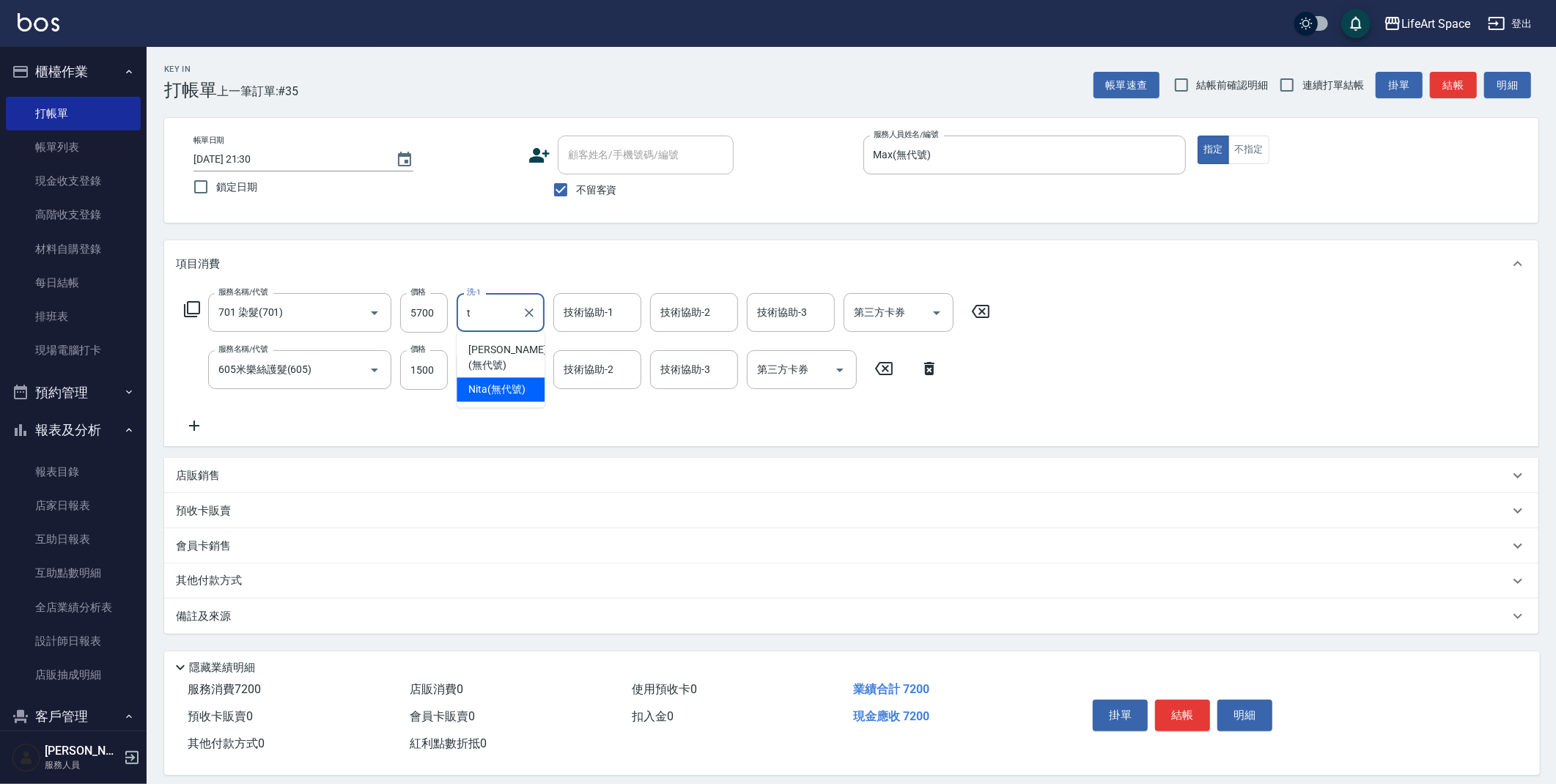
click at [501, 377] on div "Nita (無代號)" at bounding box center [500, 390] width 88 height 24
type input "Nita (無代號)"
click at [520, 365] on input "技術協助-1" at bounding box center [500, 370] width 74 height 26
drag, startPoint x: 498, startPoint y: 435, endPoint x: 588, endPoint y: 326, distance: 141.4
click at [498, 439] on span "Nita (無代號)" at bounding box center [496, 446] width 57 height 15
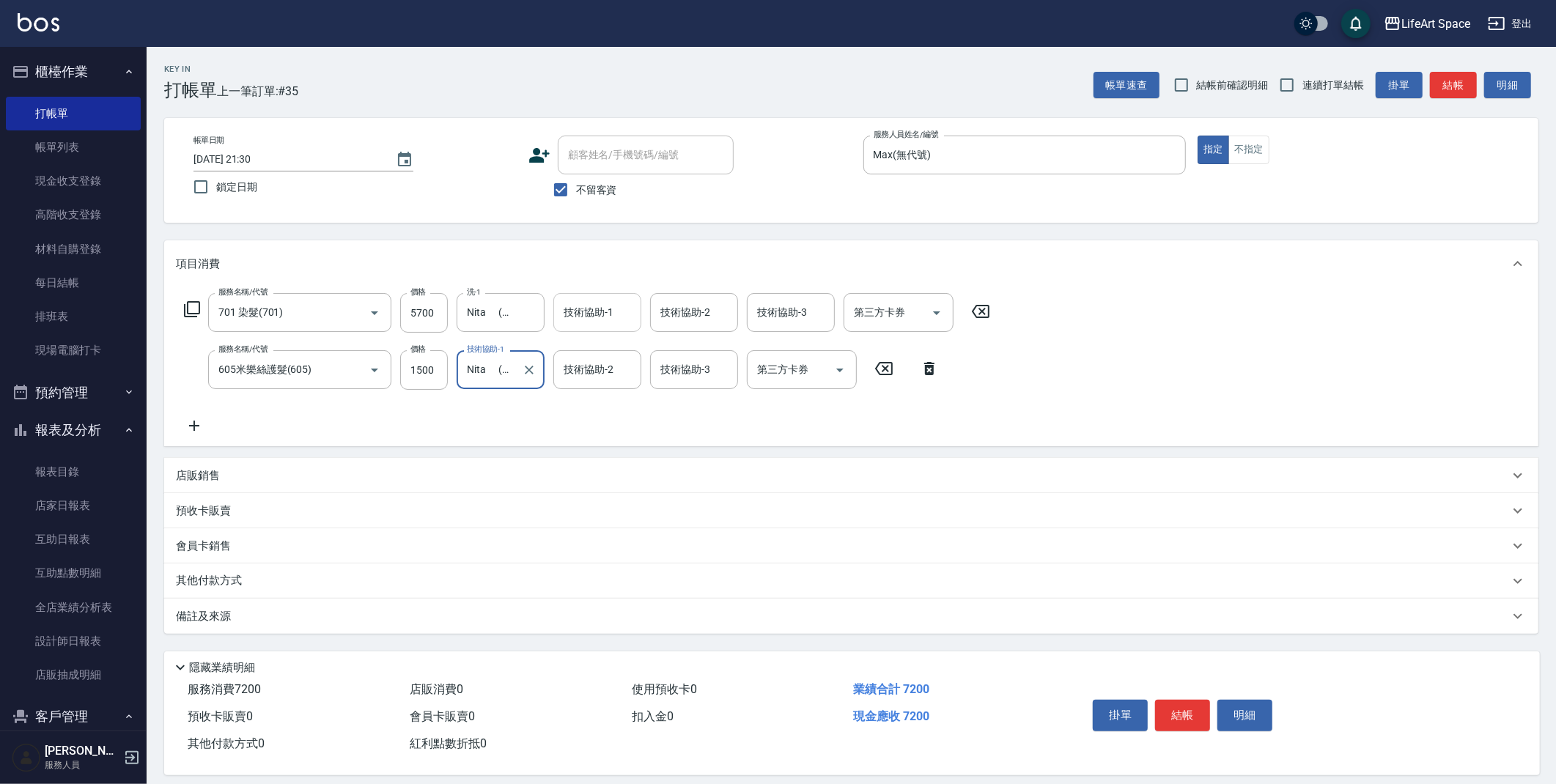
type input "Nita (無代號)"
click at [589, 321] on input "技術協助-1" at bounding box center [597, 313] width 74 height 26
click at [592, 383] on div "Nita (無代號)" at bounding box center [597, 390] width 88 height 24
type input "Nita (無代號)"
click at [594, 381] on input "技術協助-2" at bounding box center [597, 370] width 74 height 26
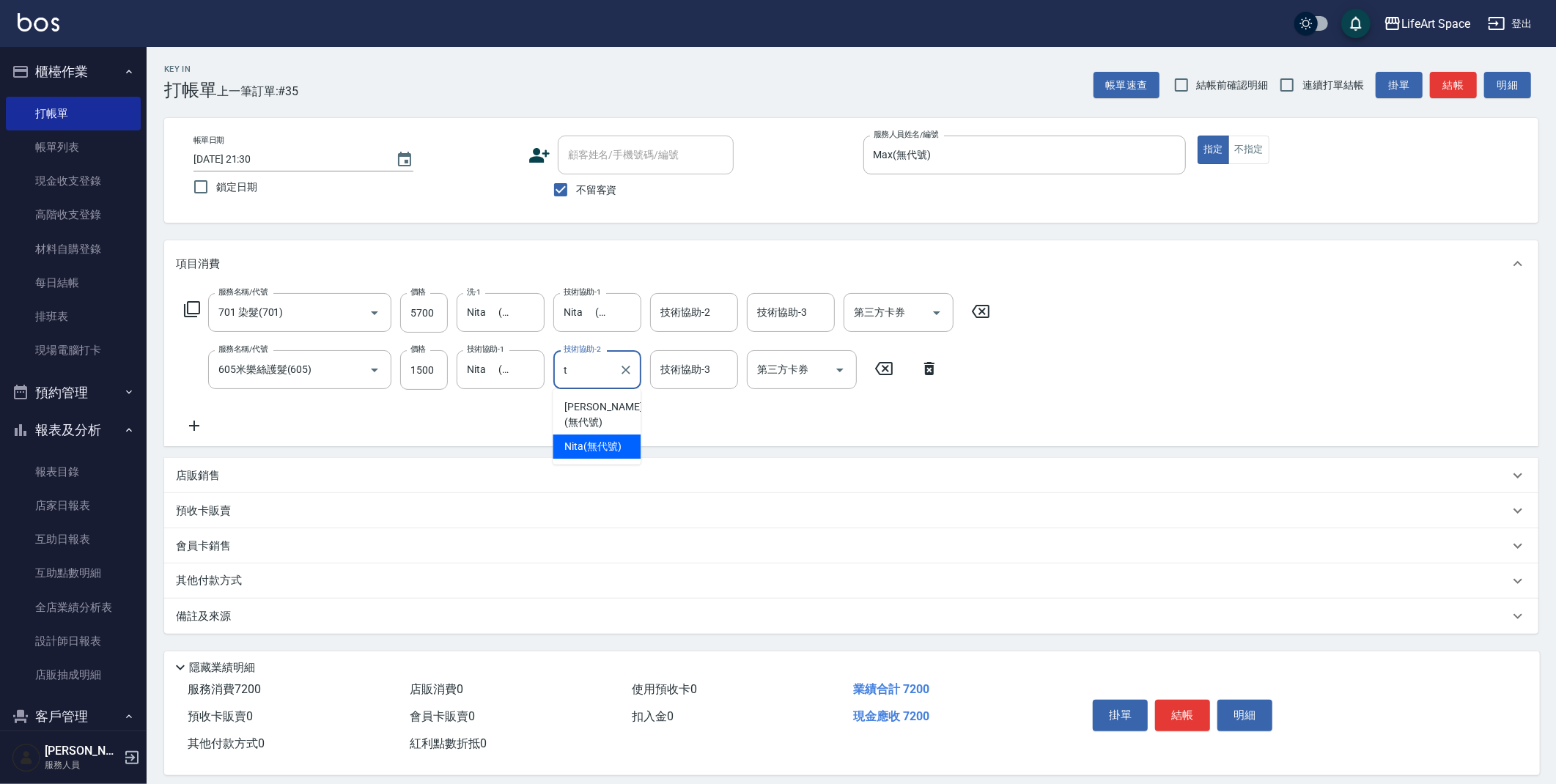
click at [596, 435] on div "Nita (無代號)" at bounding box center [597, 447] width 88 height 24
click at [668, 327] on div "技術協助-2" at bounding box center [694, 313] width 88 height 39
type input "Nita (無代號)"
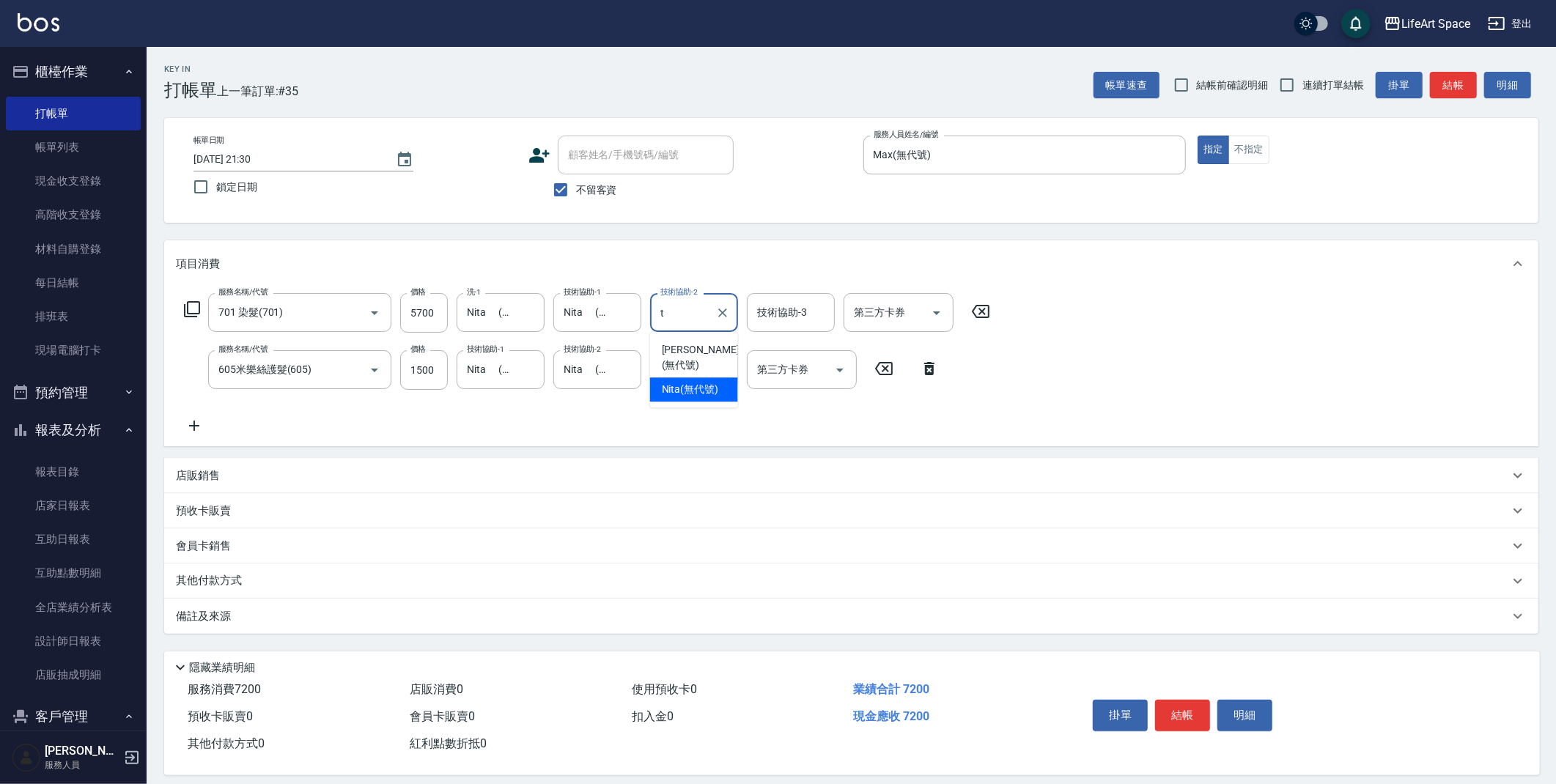
click at [682, 381] on span "Nita (無代號)" at bounding box center [690, 389] width 57 height 15
type input "Nita (無代號)"
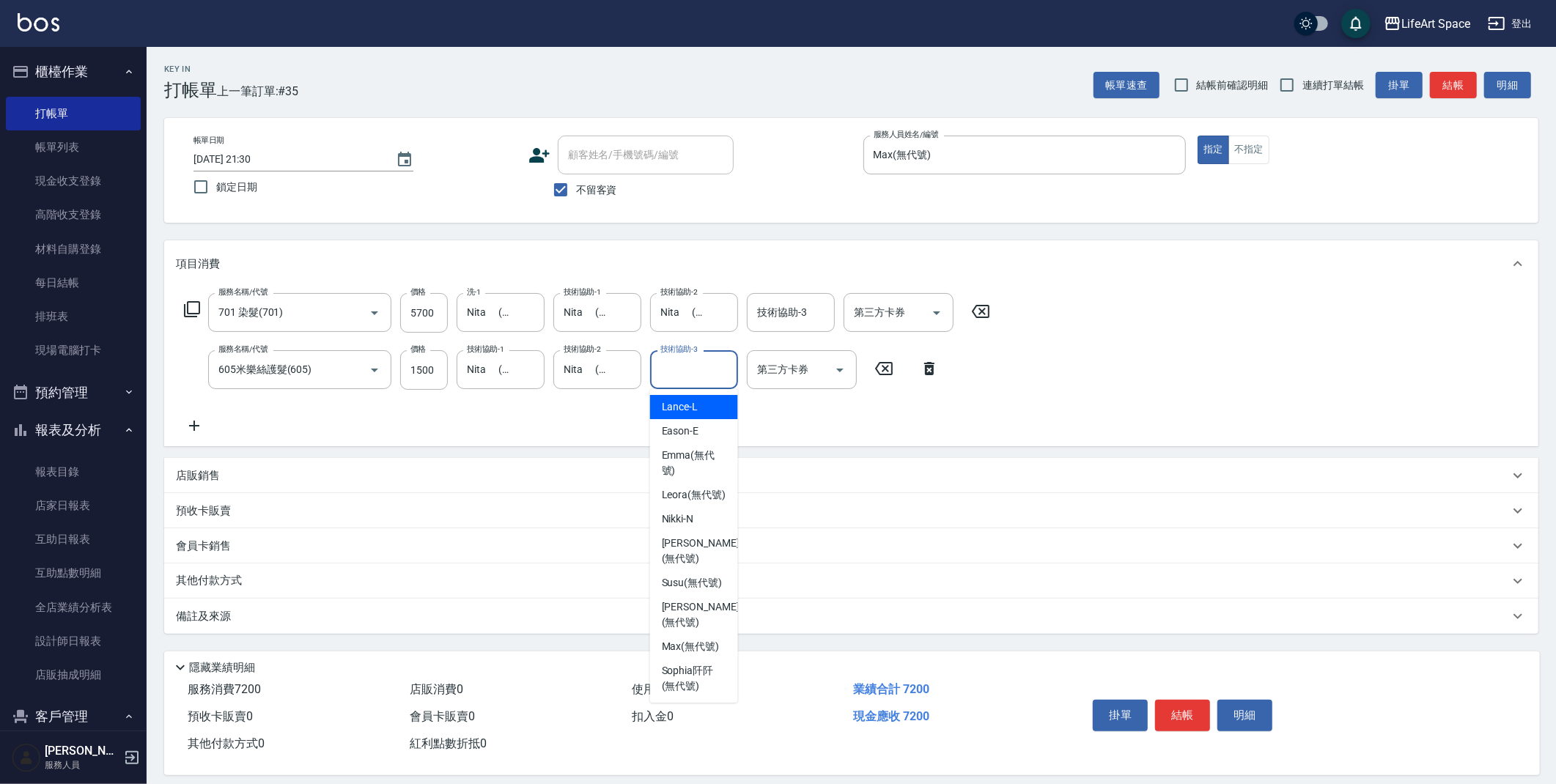
click at [688, 378] on input "技術協助-3" at bounding box center [694, 370] width 74 height 26
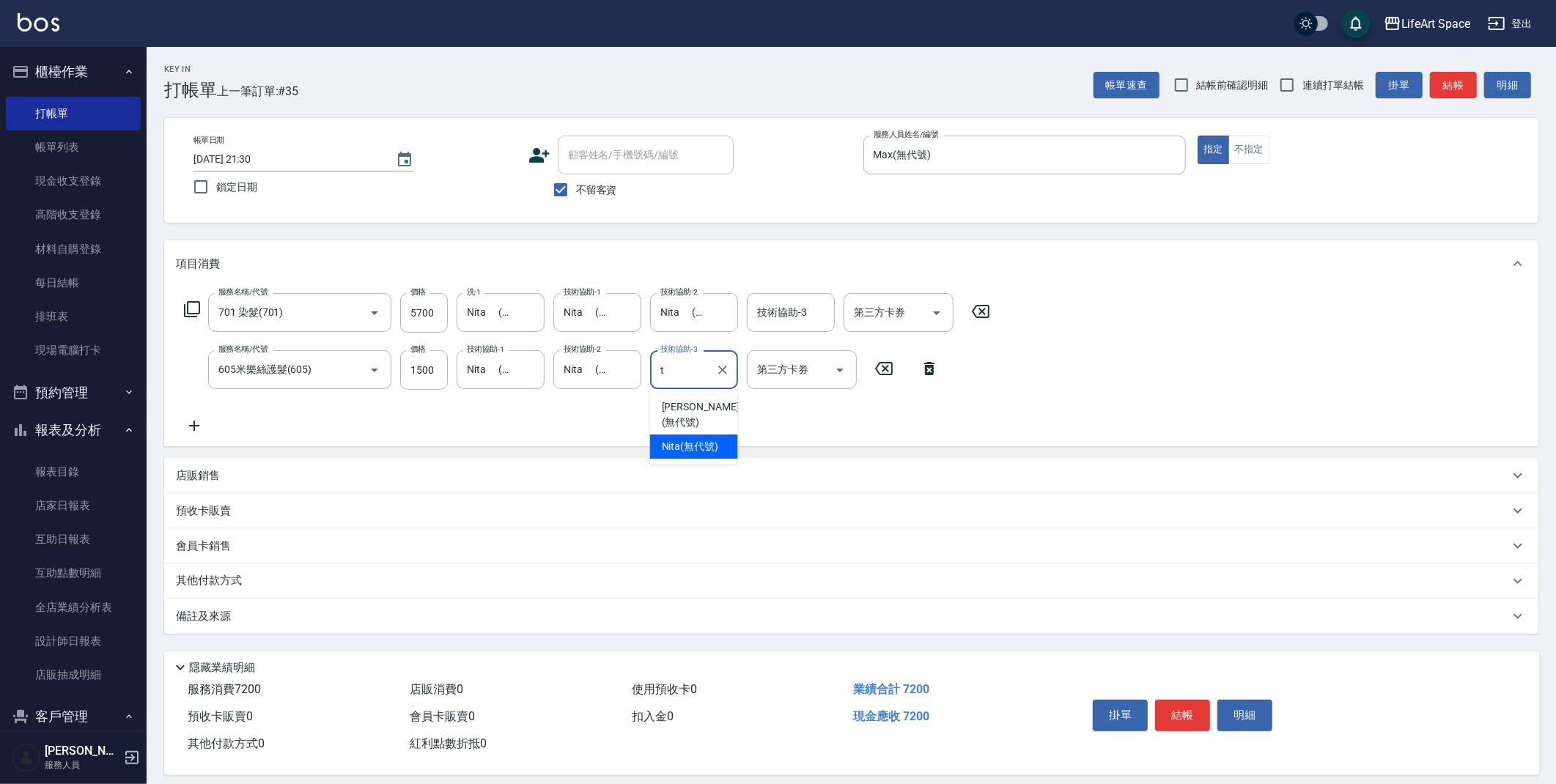
click at [681, 439] on span "Nita (無代號)" at bounding box center [690, 446] width 57 height 15
type input "Nita (無代號)"
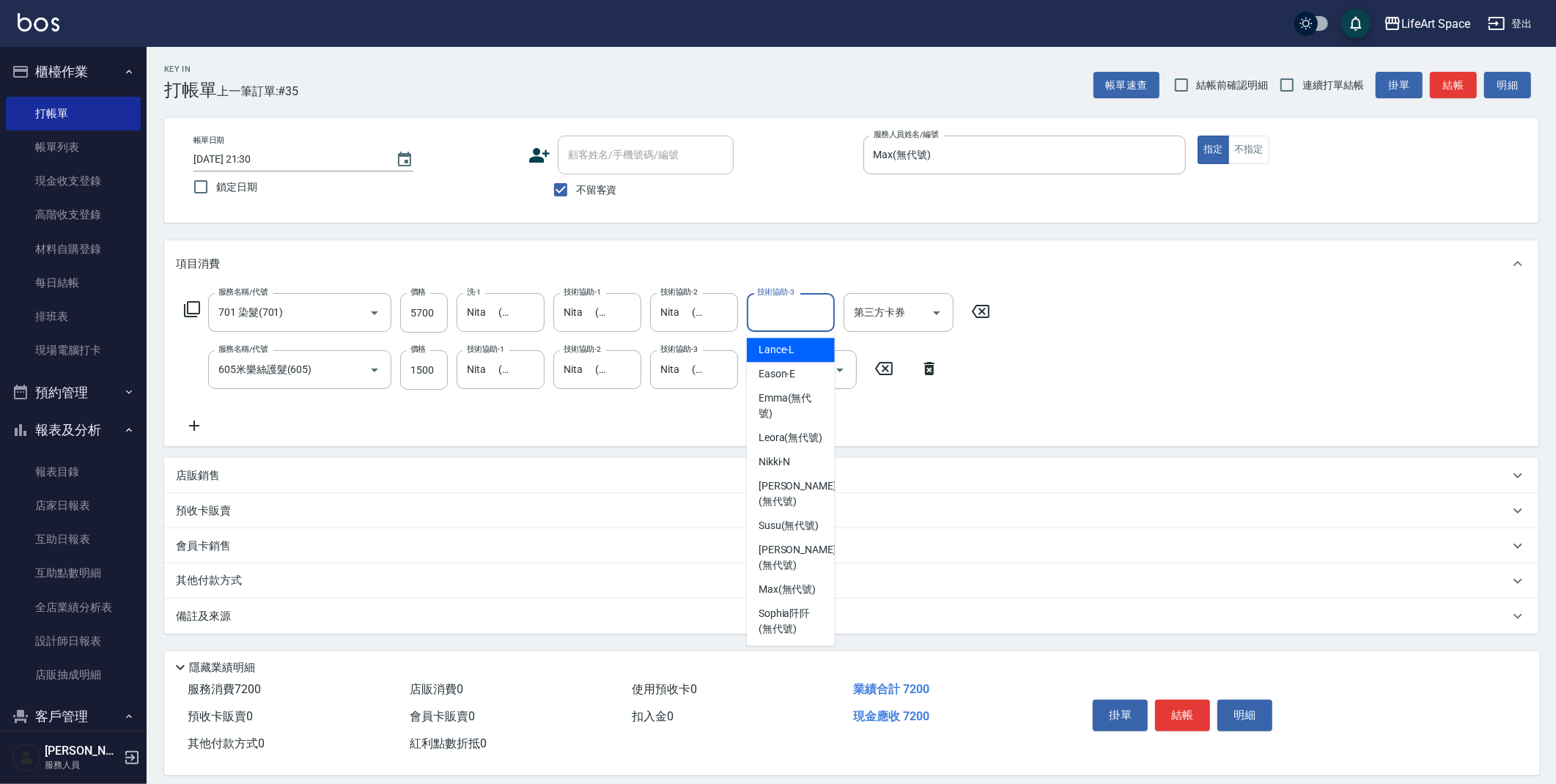
click at [761, 321] on input "技術協助-3" at bounding box center [791, 313] width 74 height 26
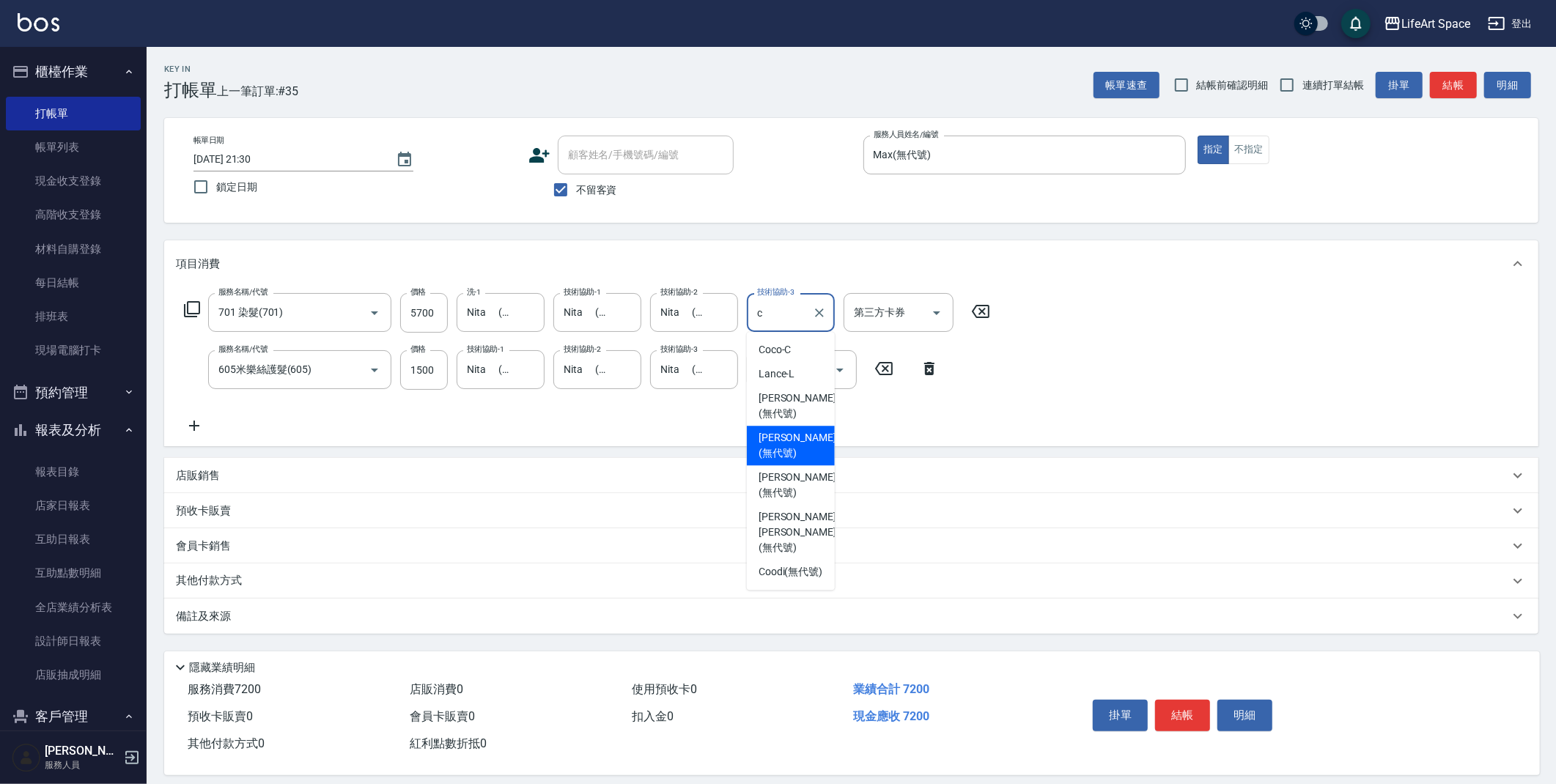
click at [788, 430] on span "[PERSON_NAME] (無代號)" at bounding box center [797, 445] width 78 height 31
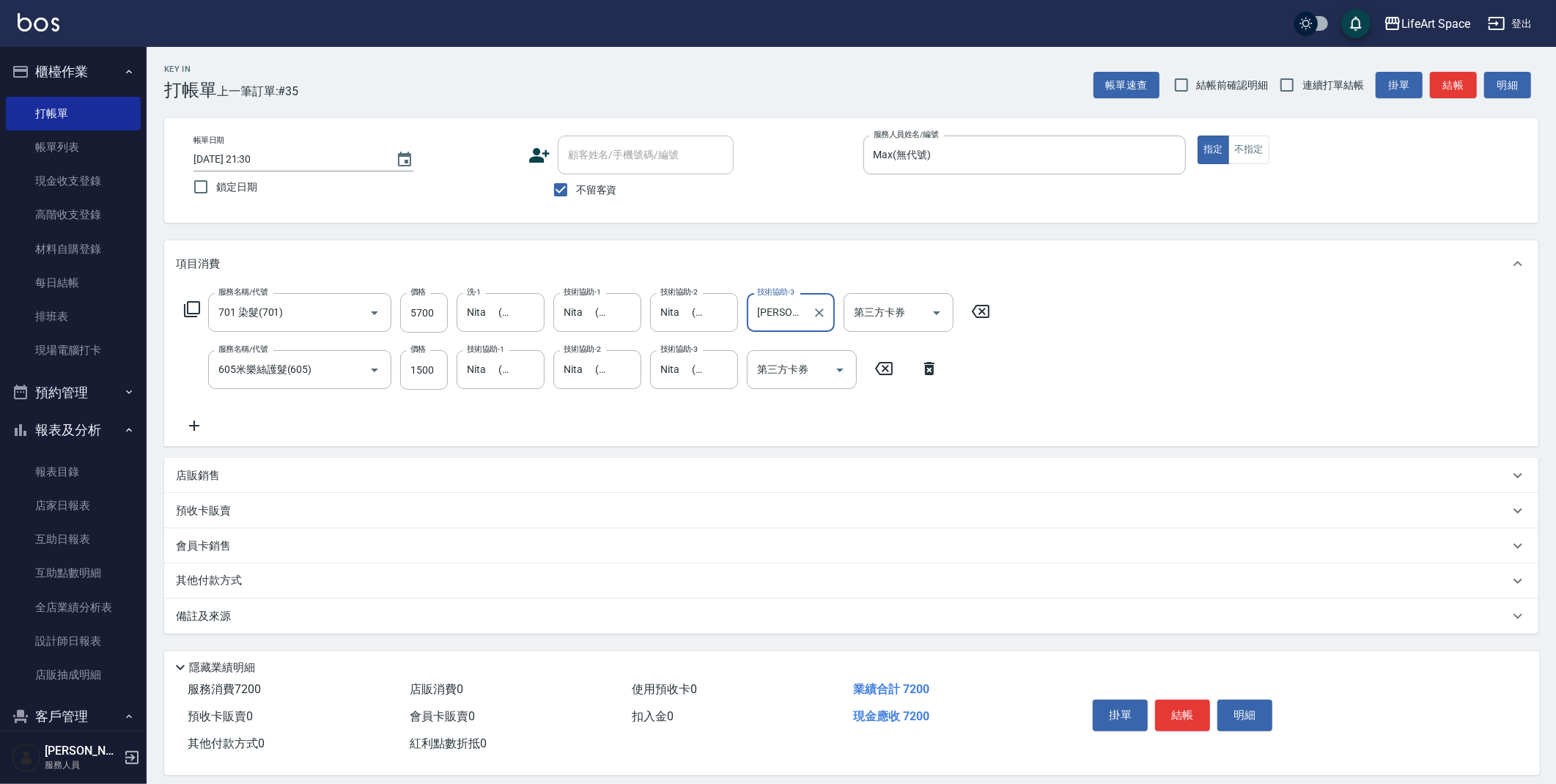
type input "[PERSON_NAME](無代號)"
click at [584, 612] on div "備註及來源" at bounding box center [842, 616] width 1333 height 15
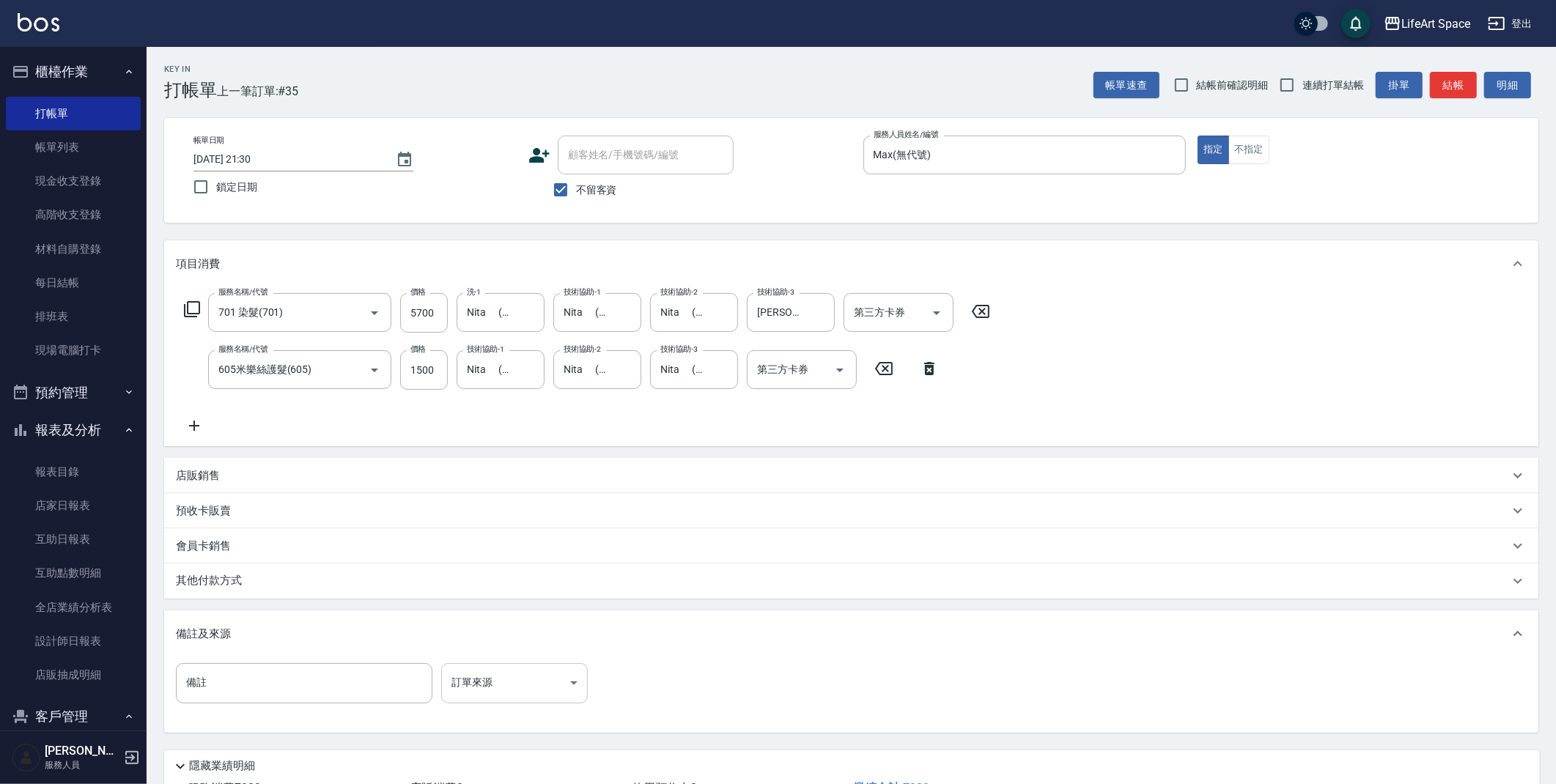
click at [555, 671] on body "LifeArt Space 登出 櫃檯作業 打帳單 帳單列表 現金收支登錄 高階收支登錄 材料自購登錄 每日結帳 排班表 現場電腦打卡 預約管理 預約管理 單…" at bounding box center [778, 445] width 1556 height 891
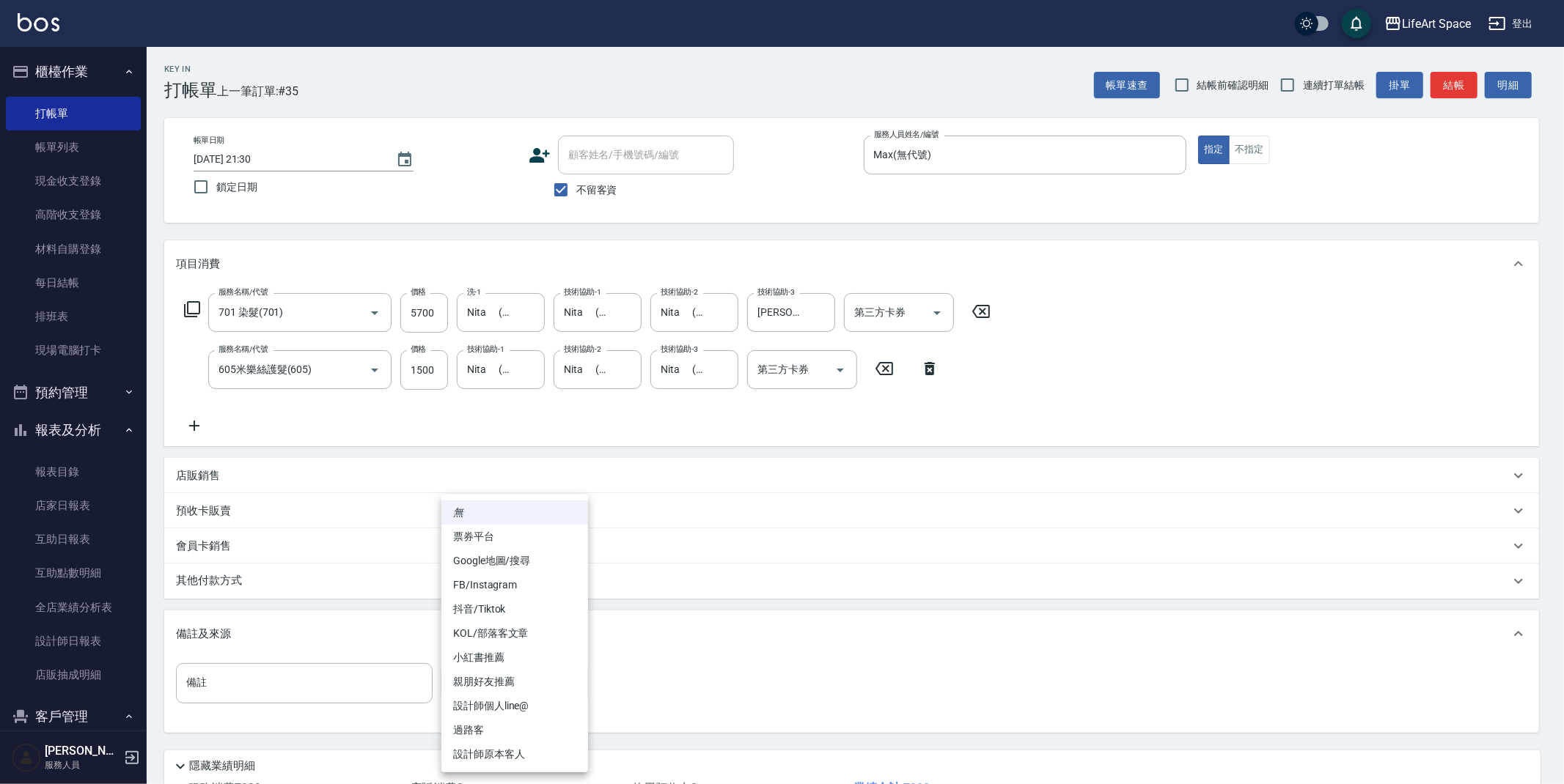
drag, startPoint x: 530, startPoint y: 708, endPoint x: 518, endPoint y: 694, distance: 18.4
click at [530, 708] on li "設計師個人line@" at bounding box center [514, 706] width 146 height 24
type input "設計師個人line@"
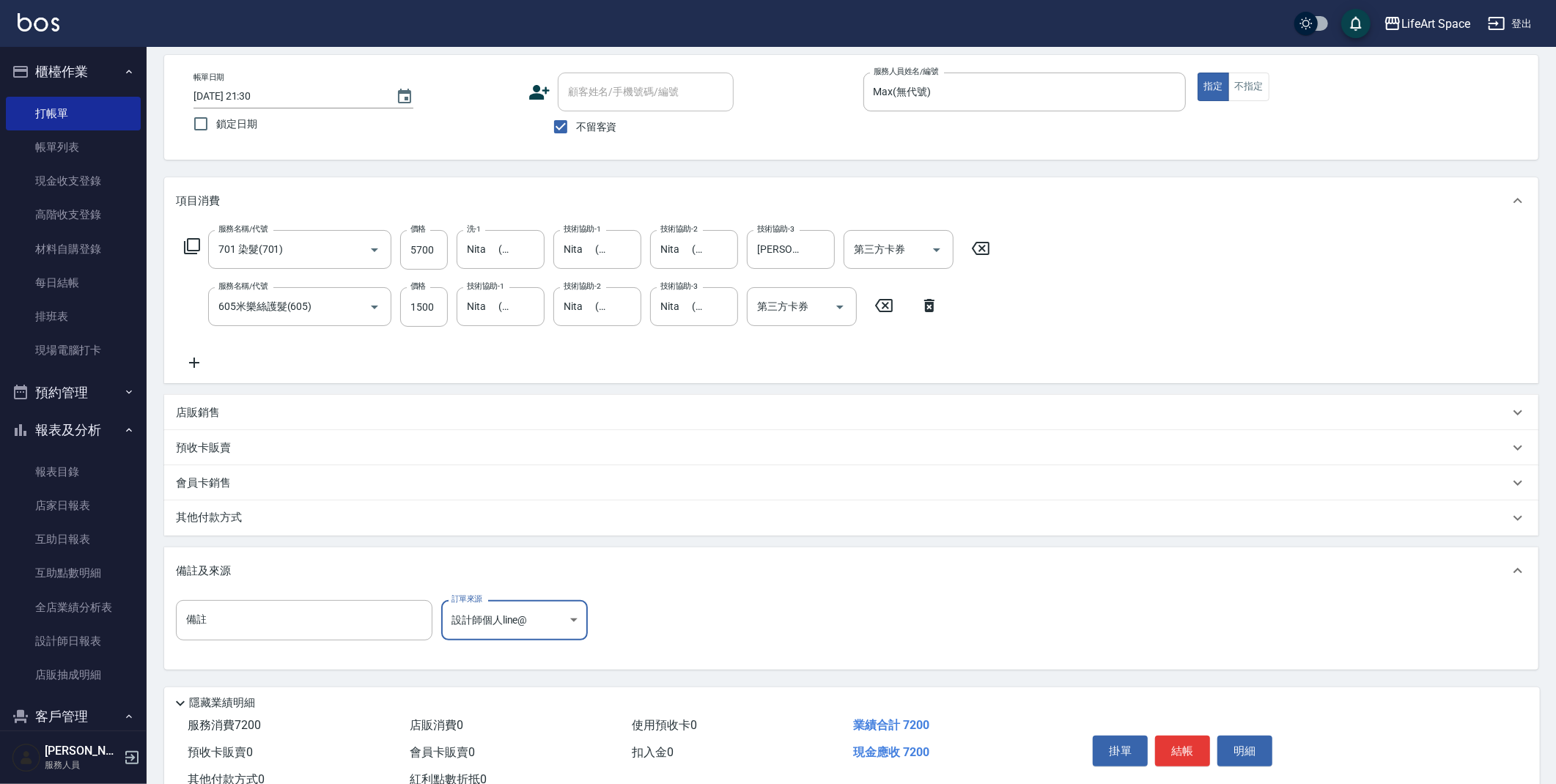
scroll to position [112, 0]
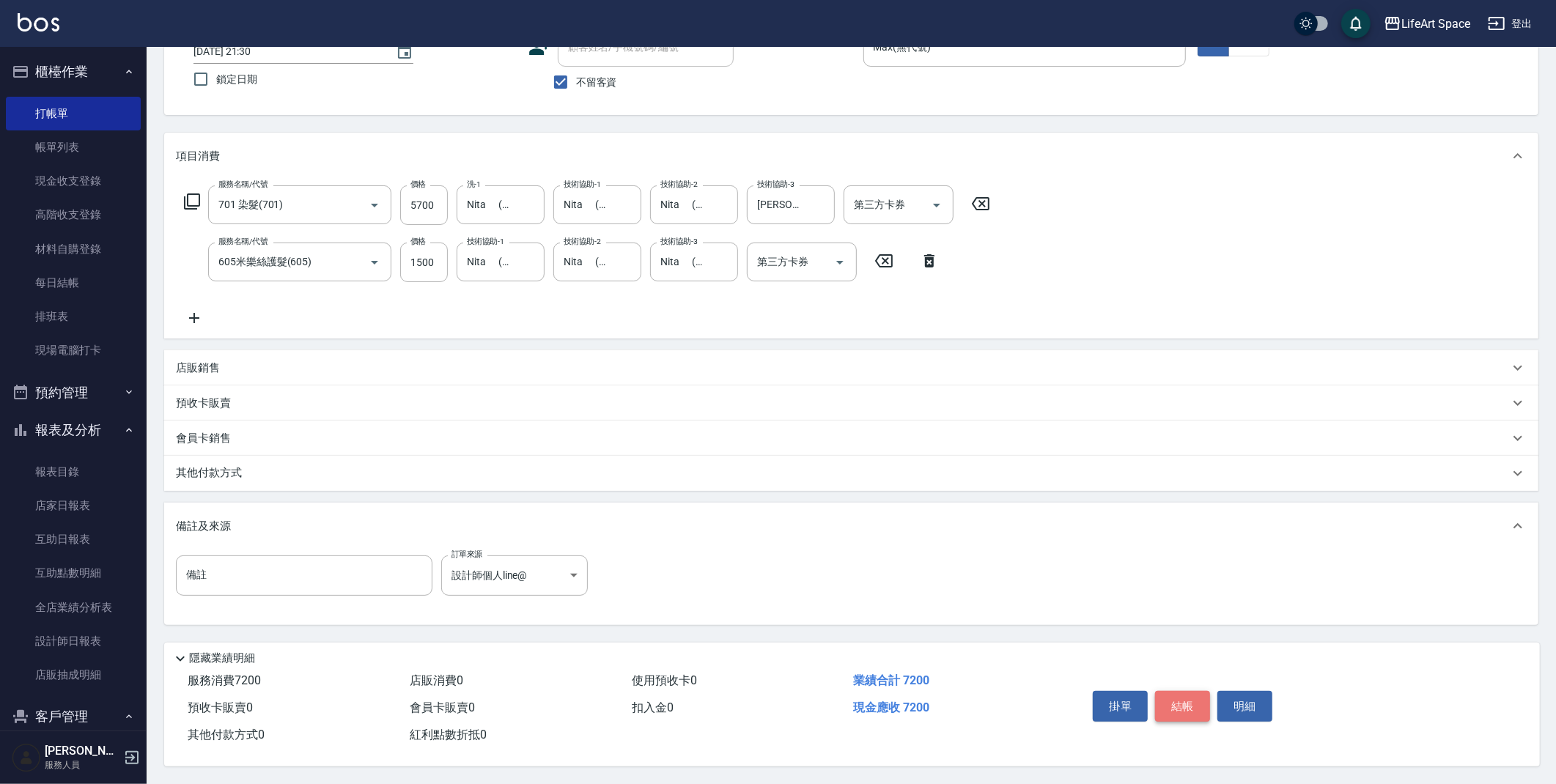
click at [1170, 707] on button "結帳" at bounding box center [1183, 706] width 55 height 31
